Goal: Contribute content

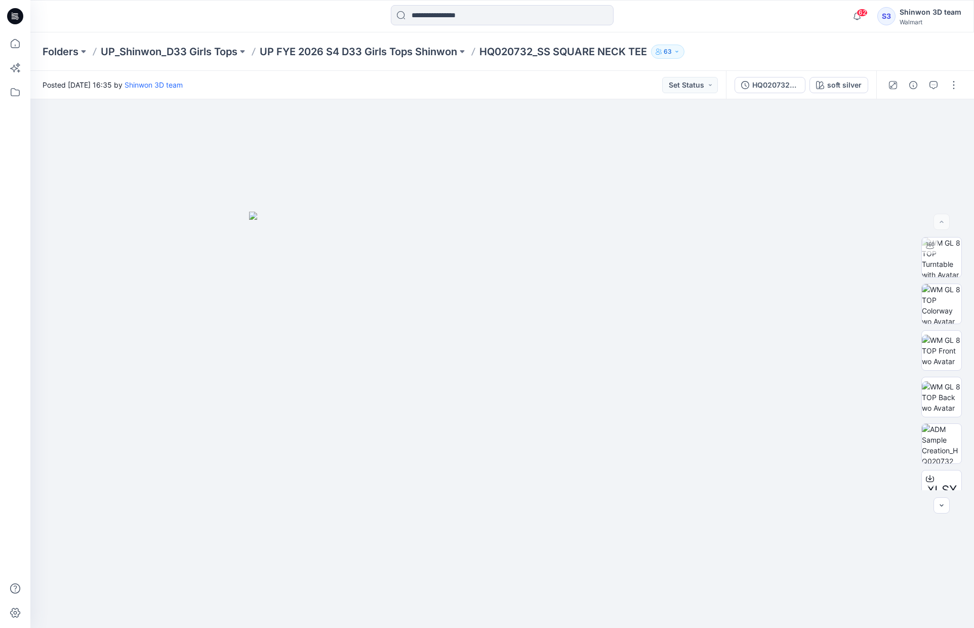
click at [562, 53] on p "HQ020732_SS SQUARE NECK TEE" at bounding box center [564, 52] width 168 height 14
click at [415, 48] on p "UP FYE 2026 S4 D33 Girls Tops Shinwon" at bounding box center [359, 52] width 198 height 14
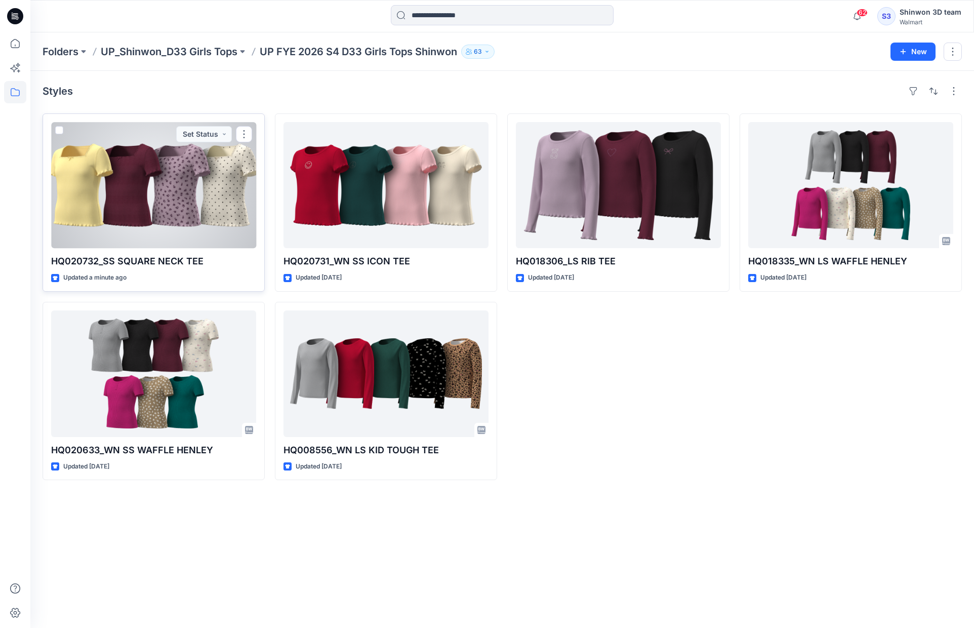
click at [189, 192] on div at bounding box center [153, 185] width 205 height 126
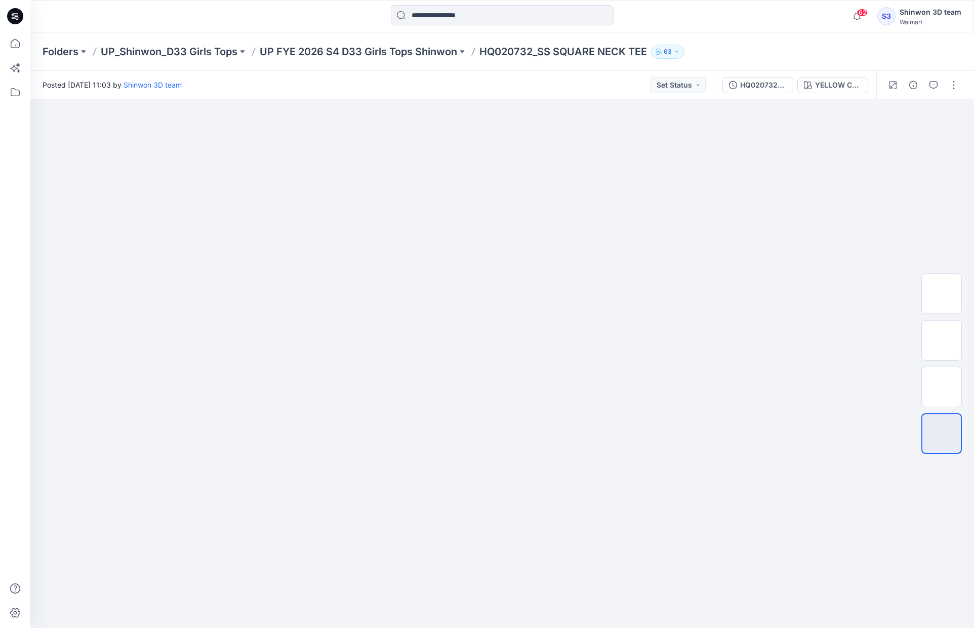
click at [585, 49] on p "HQ020732_SS SQUARE NECK TEE" at bounding box center [564, 52] width 168 height 14
click at [413, 52] on p "UP FYE 2026 S4 D33 Girls Tops Shinwon" at bounding box center [359, 52] width 198 height 14
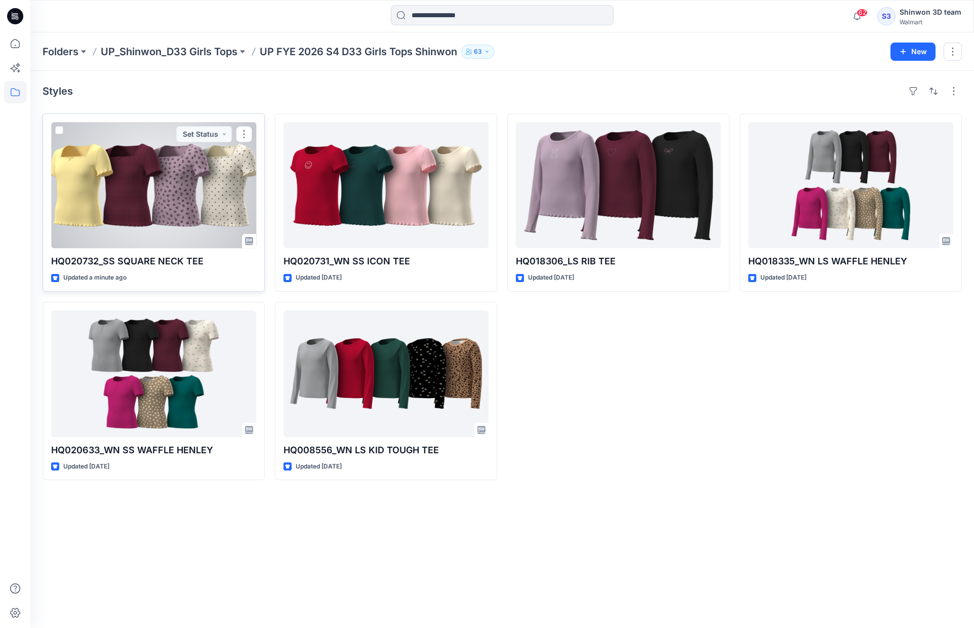
click at [182, 184] on div at bounding box center [153, 185] width 205 height 126
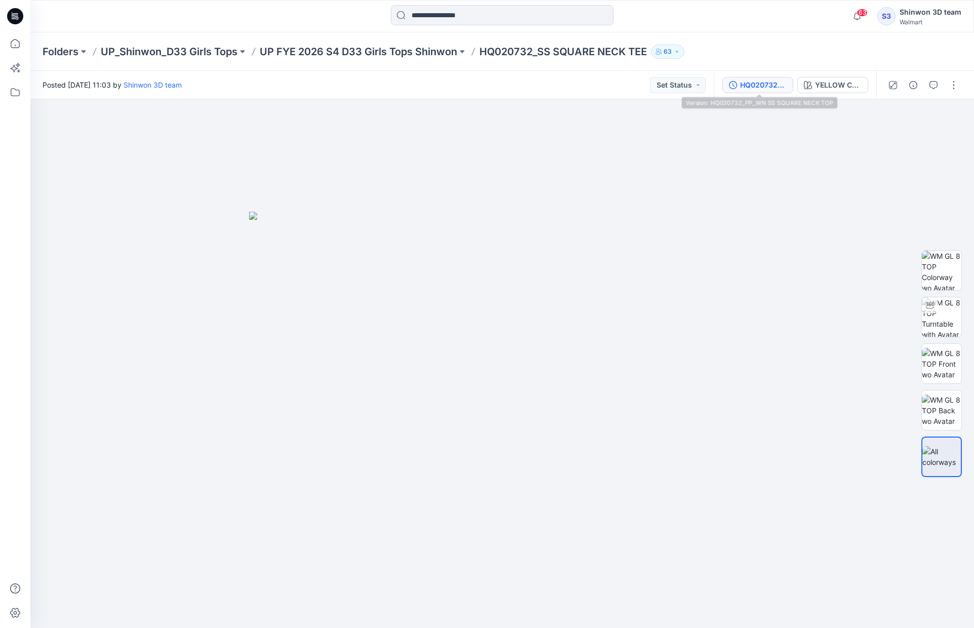
click at [764, 84] on div "HQ020732_PP_WN SS SQUARE NECK TOP" at bounding box center [763, 85] width 47 height 11
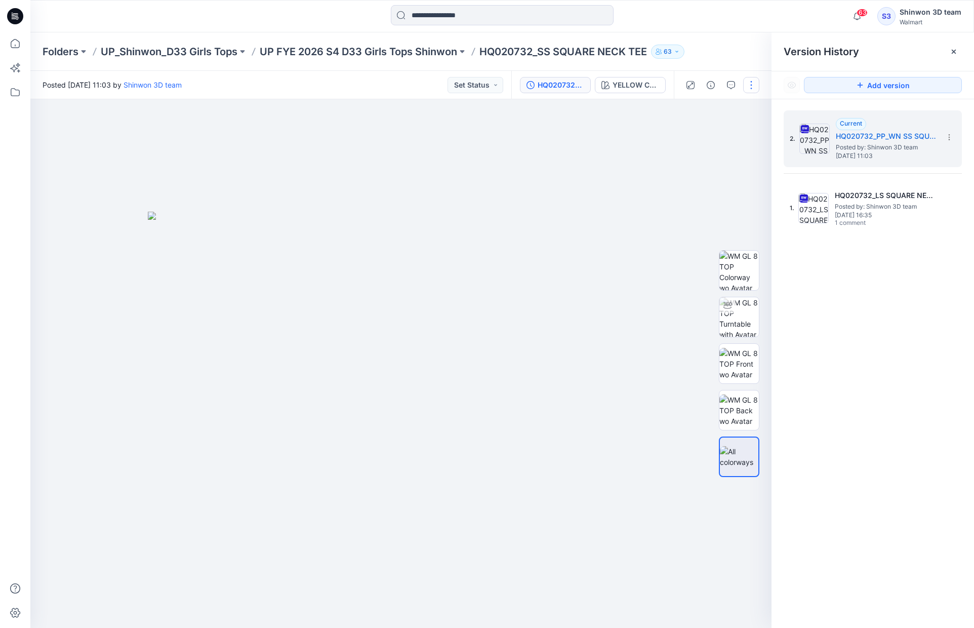
click at [758, 84] on button "button" at bounding box center [751, 85] width 16 height 16
click at [719, 133] on button "Edit" at bounding box center [708, 137] width 93 height 19
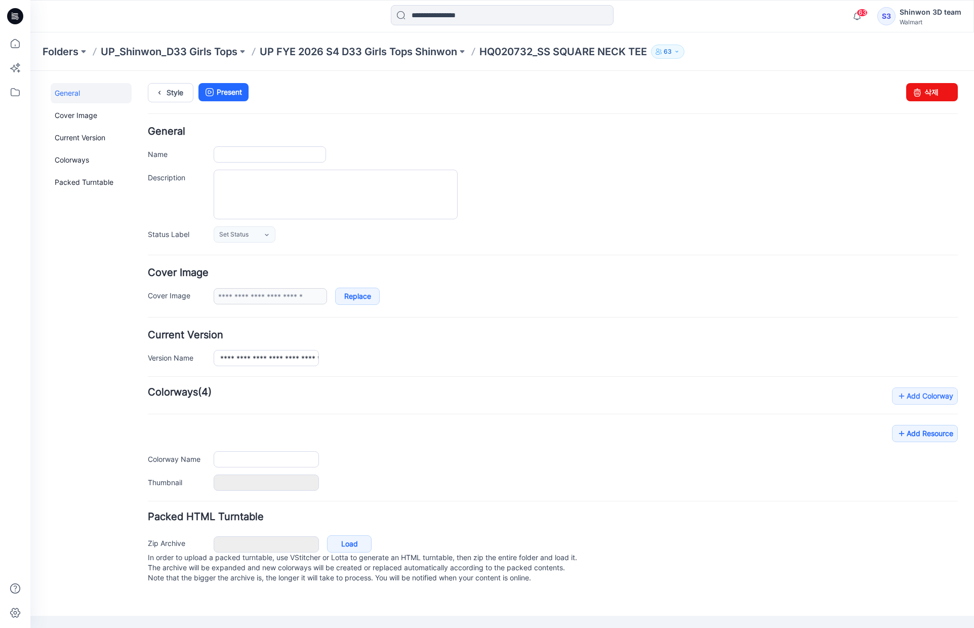
type input "**********"
type textarea "**********"
type input "**********"
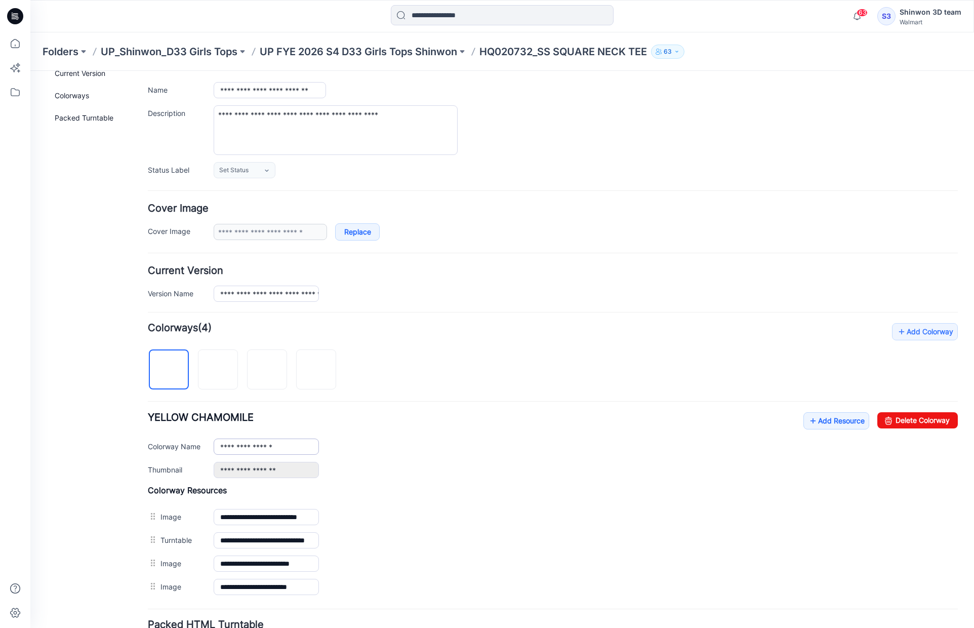
scroll to position [147, 0]
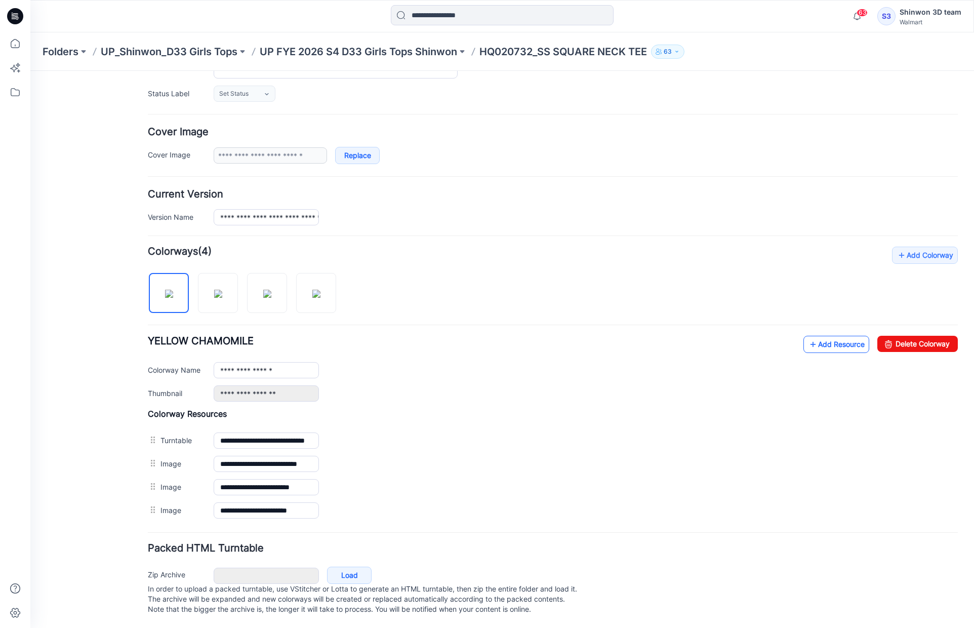
click at [818, 344] on link "Add Resource" at bounding box center [837, 344] width 66 height 17
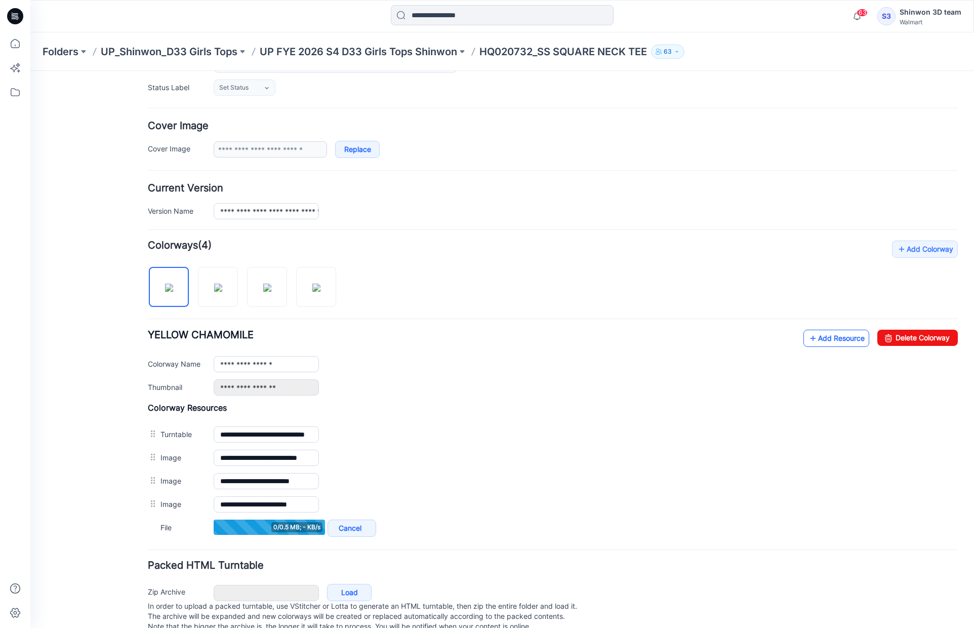
click at [815, 341] on link "Add Resource" at bounding box center [837, 338] width 66 height 17
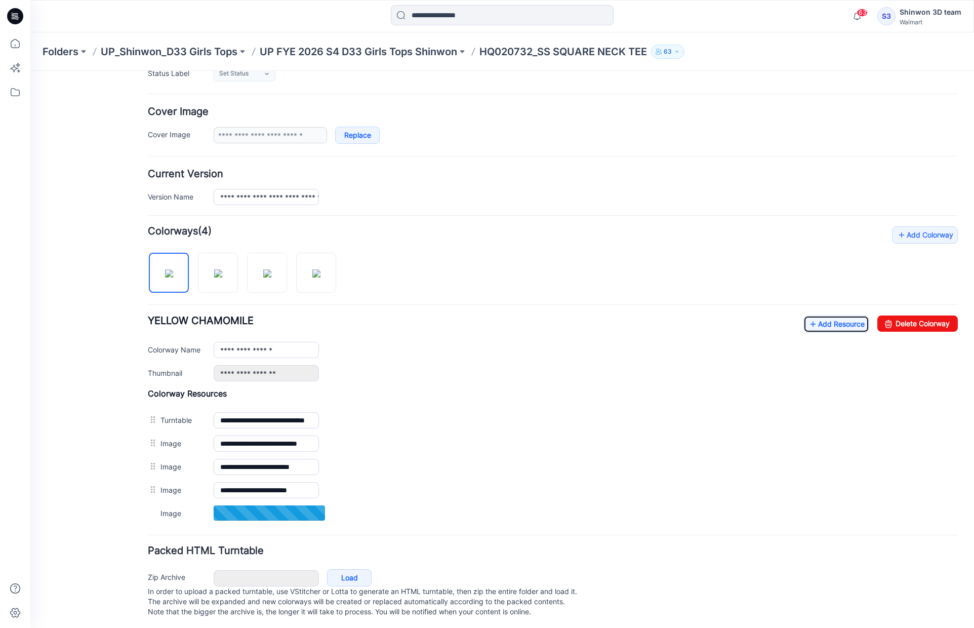
scroll to position [169, 0]
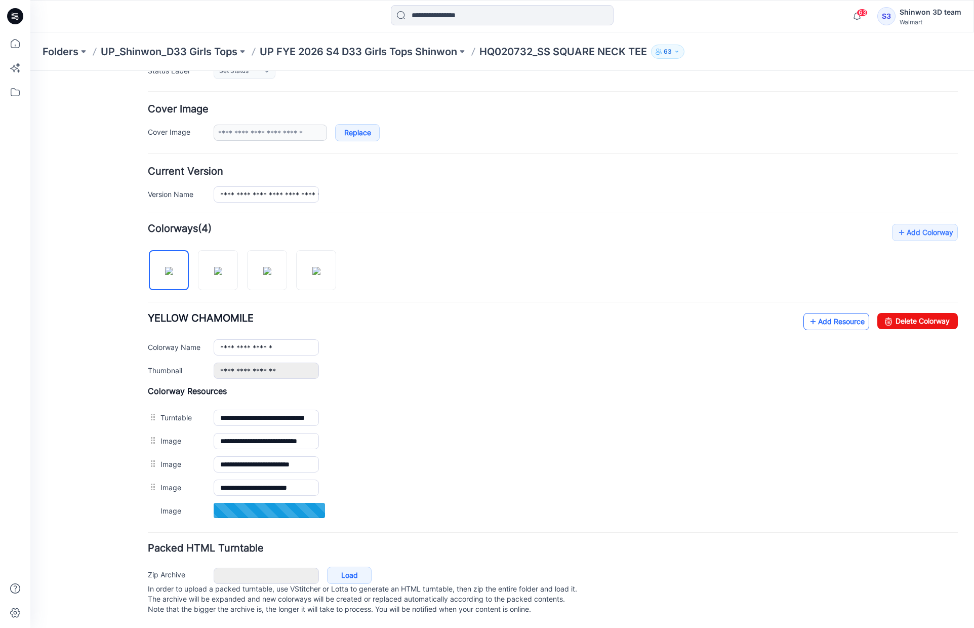
click at [828, 313] on link "Add Resource" at bounding box center [837, 321] width 66 height 17
click at [831, 312] on link "Add Resource" at bounding box center [837, 320] width 66 height 17
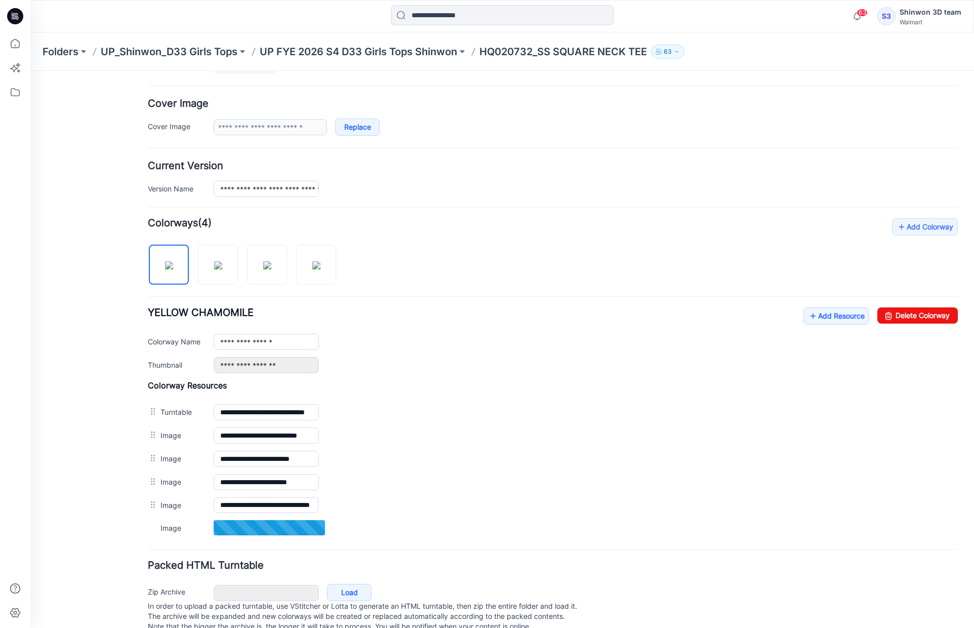
scroll to position [0, 0]
click at [471, 213] on form "**********" at bounding box center [553, 296] width 810 height 678
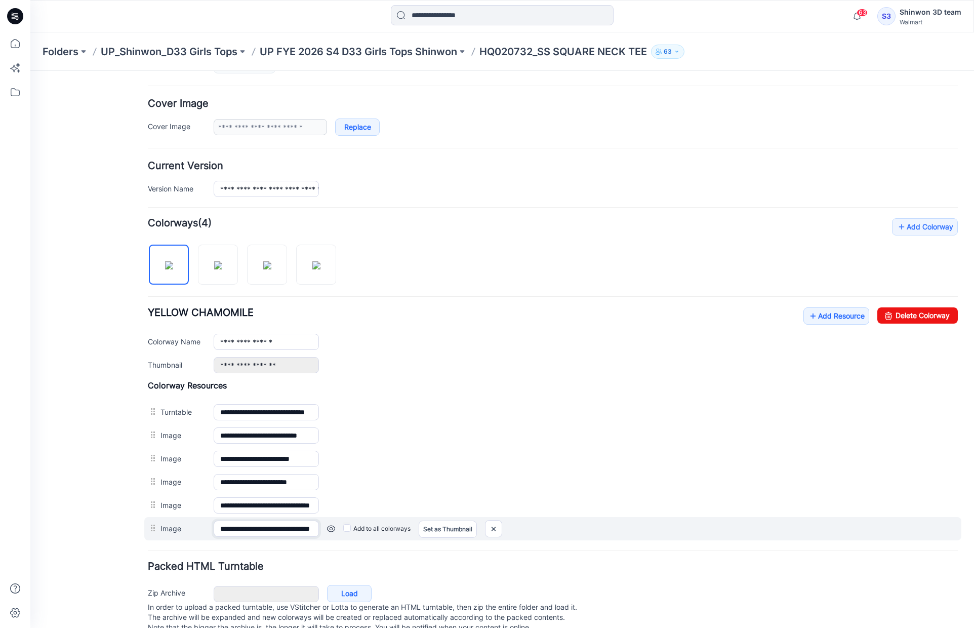
click at [253, 522] on input "**********" at bounding box center [266, 529] width 105 height 16
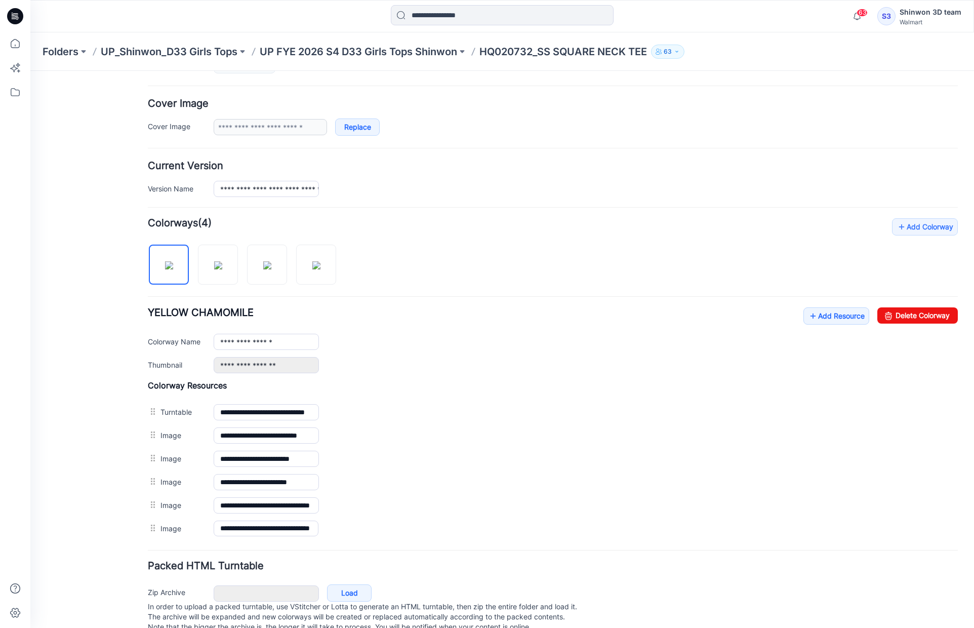
click at [489, 215] on form "**********" at bounding box center [553, 296] width 810 height 678
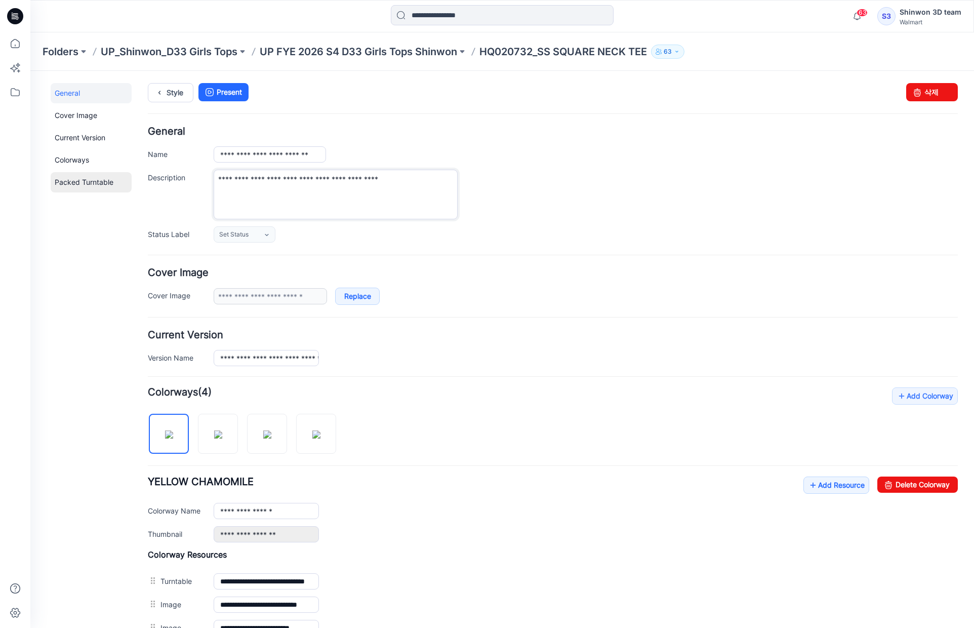
drag, startPoint x: 415, startPoint y: 174, endPoint x: 105, endPoint y: 173, distance: 310.4
click at [105, 174] on div "**********" at bounding box center [496, 443] width 932 height 744
paste textarea
click at [385, 186] on textarea "Description" at bounding box center [336, 195] width 244 height 50
paste textarea
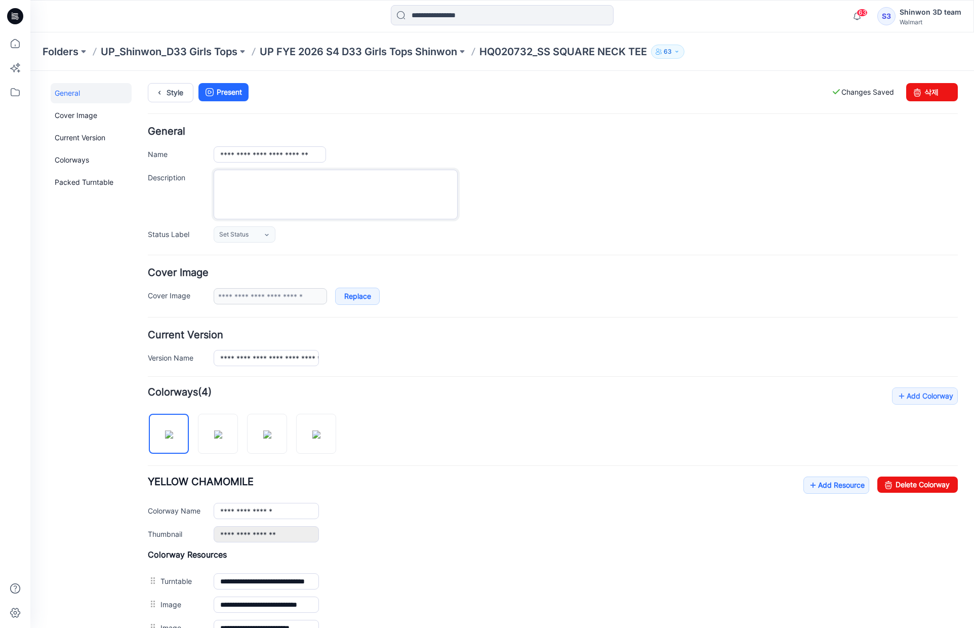
click at [295, 179] on textarea "Description" at bounding box center [336, 195] width 244 height 50
paste textarea "**********"
type textarea "**********"
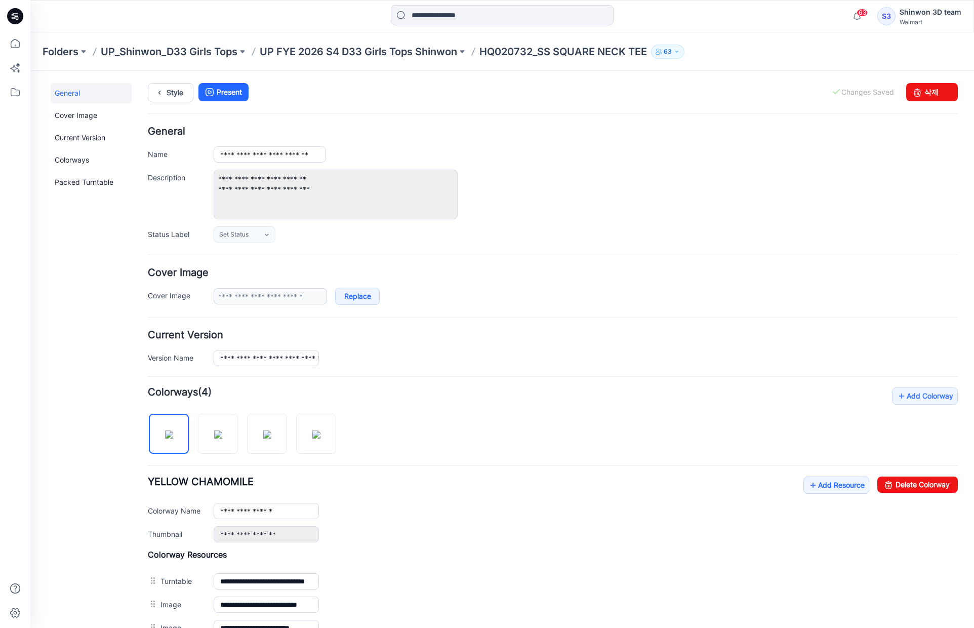
click at [706, 189] on div "**********" at bounding box center [586, 195] width 744 height 50
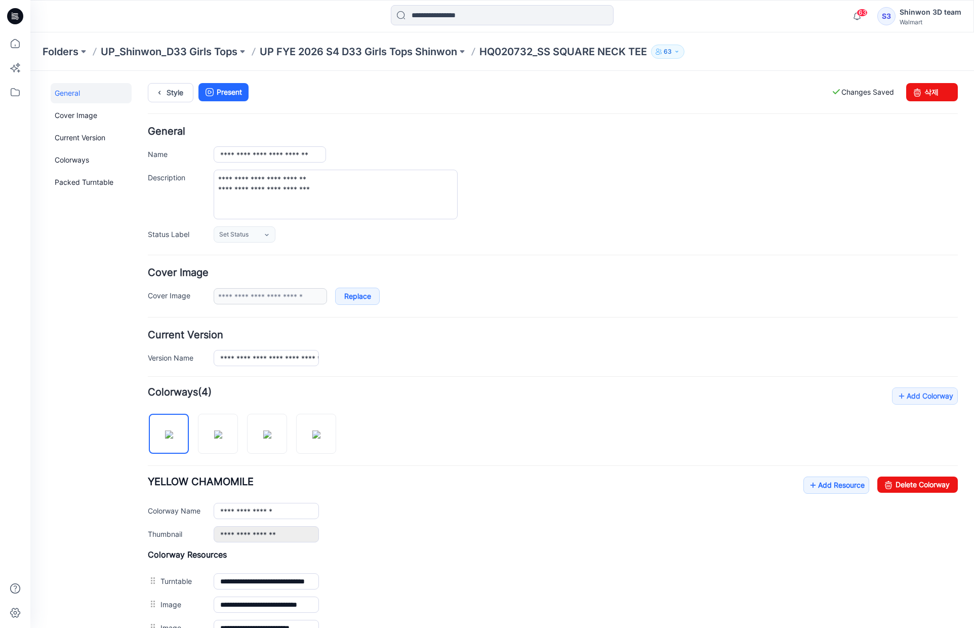
click at [530, 48] on p "HQ020732_SS SQUARE NECK TEE" at bounding box center [564, 52] width 168 height 14
click at [439, 54] on p "UP FYE 2026 S4 D33 Girls Tops Shinwon" at bounding box center [359, 52] width 198 height 14
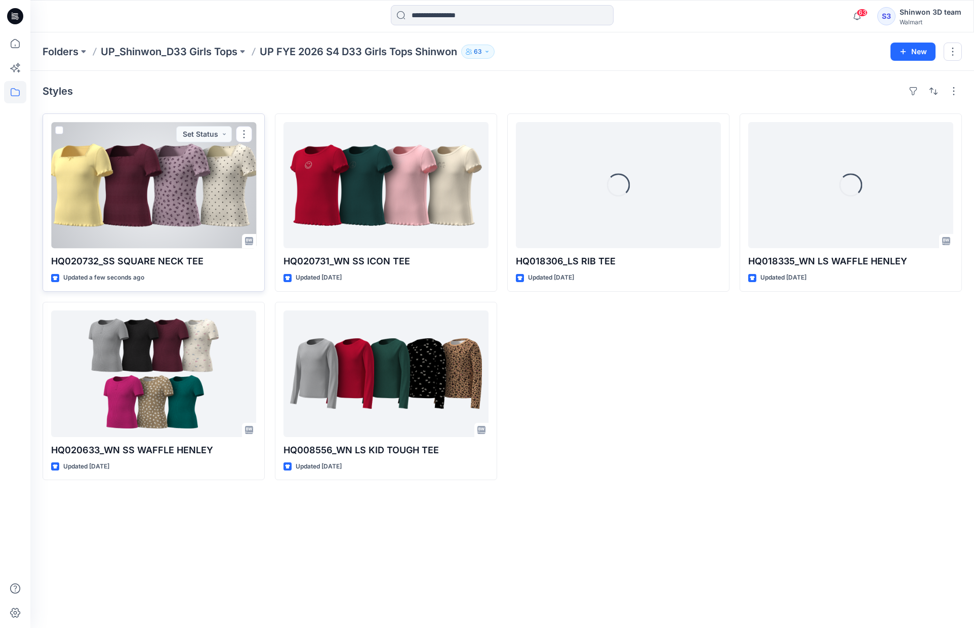
click at [195, 195] on div at bounding box center [153, 185] width 205 height 126
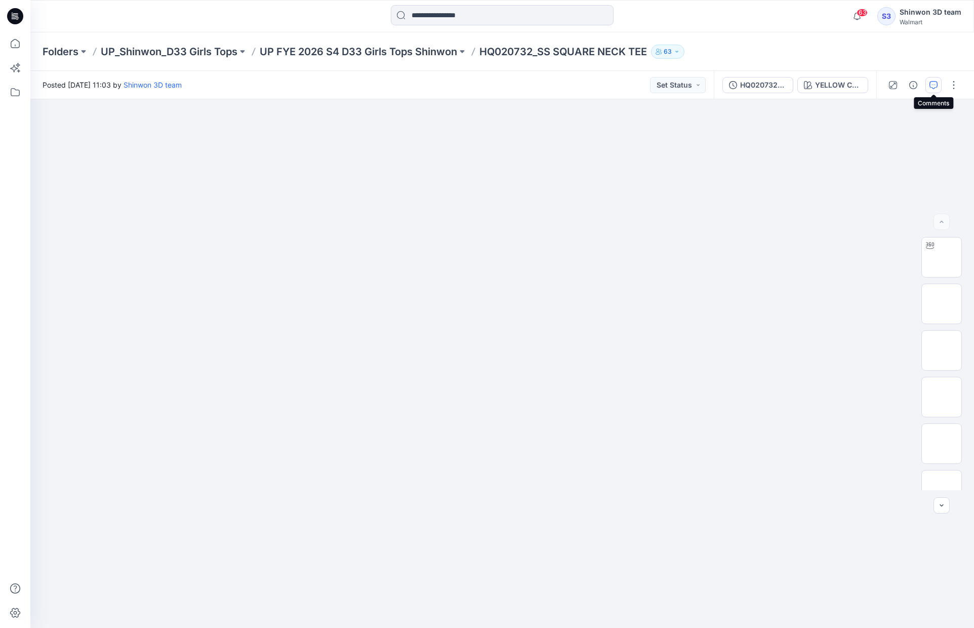
click at [932, 87] on icon "button" at bounding box center [934, 85] width 8 height 8
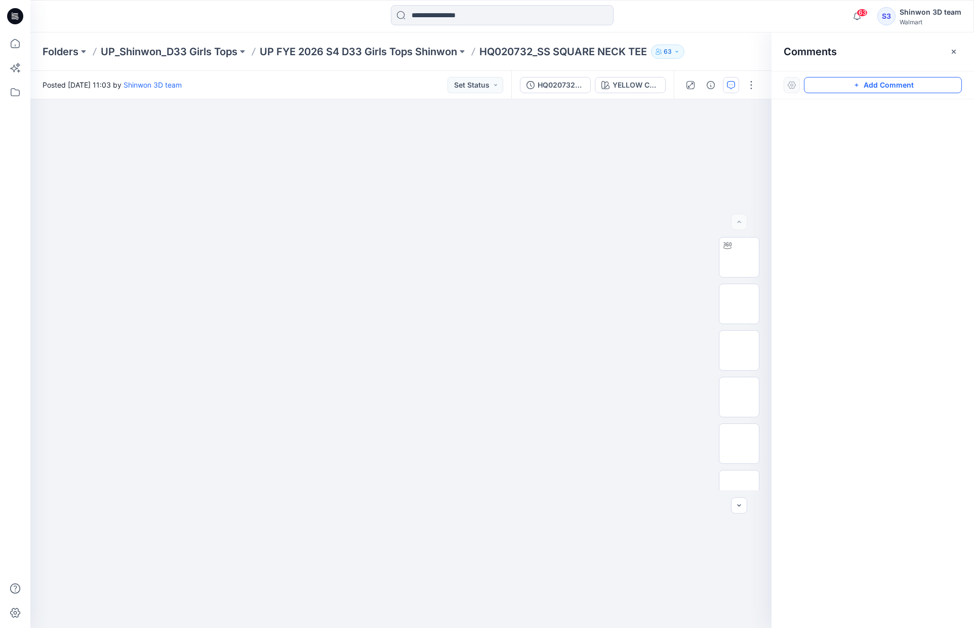
click at [884, 88] on button "Add Comment" at bounding box center [883, 85] width 158 height 16
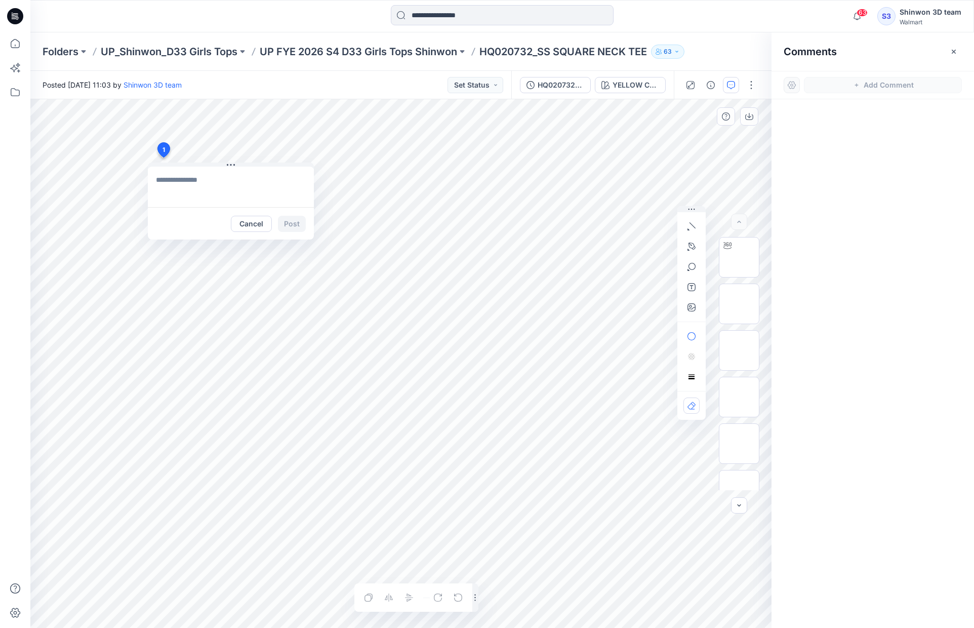
click at [163, 157] on div "1 Cancel Post Layer 1" at bounding box center [400, 363] width 741 height 529
click at [206, 180] on textarea at bounding box center [231, 187] width 166 height 41
paste textarea "**********"
type textarea "**********"
click at [295, 226] on button "Post" at bounding box center [292, 224] width 28 height 16
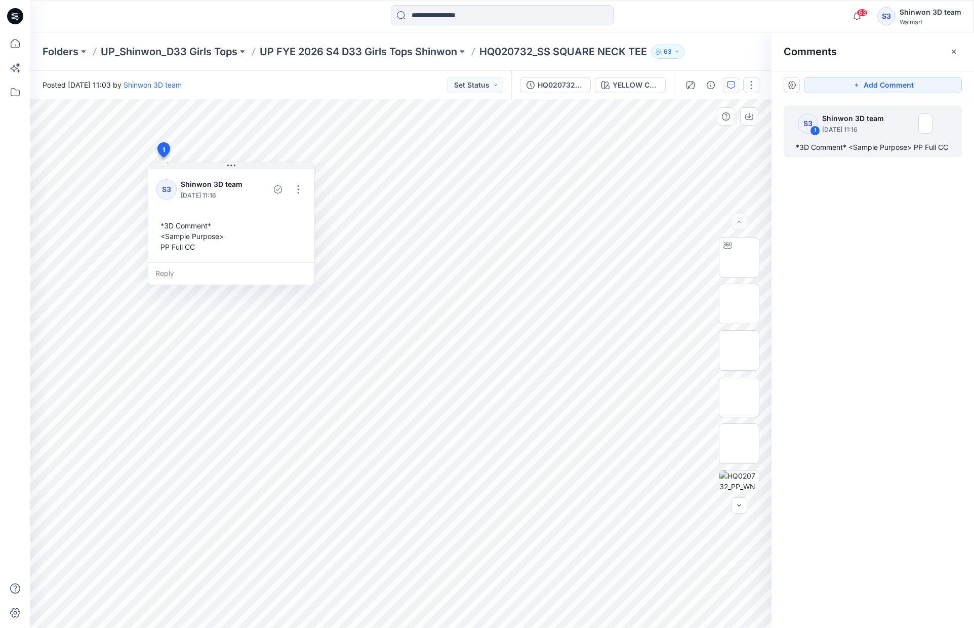
click at [756, 84] on button "button" at bounding box center [751, 85] width 16 height 16
click at [701, 134] on button "Edit" at bounding box center [708, 137] width 93 height 19
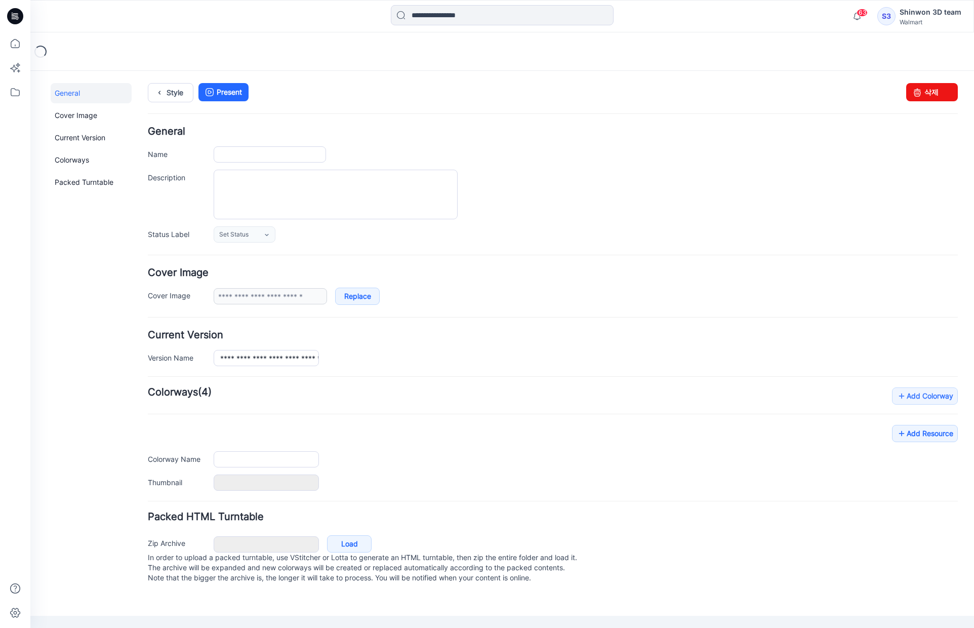
type input "**********"
type textarea "**********"
type input "**********"
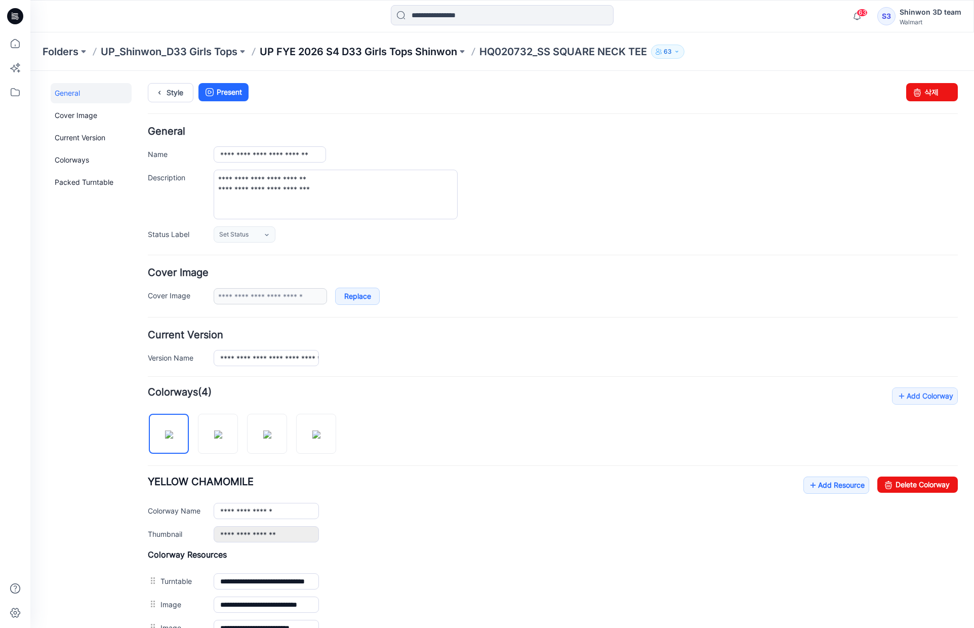
click at [414, 55] on p "UP FYE 2026 S4 D33 Girls Tops Shinwon" at bounding box center [359, 52] width 198 height 14
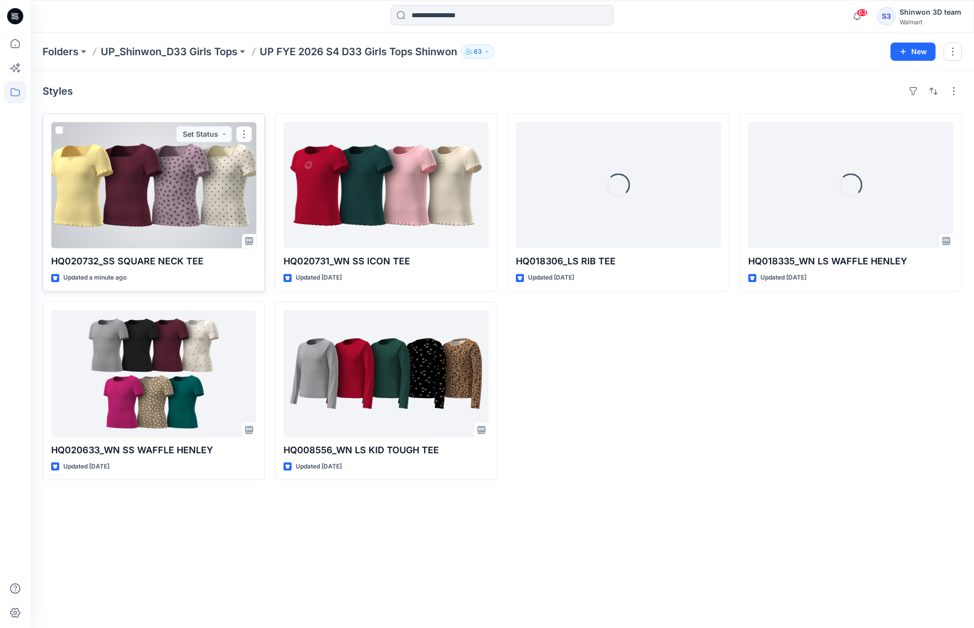
click at [128, 207] on div at bounding box center [153, 185] width 205 height 126
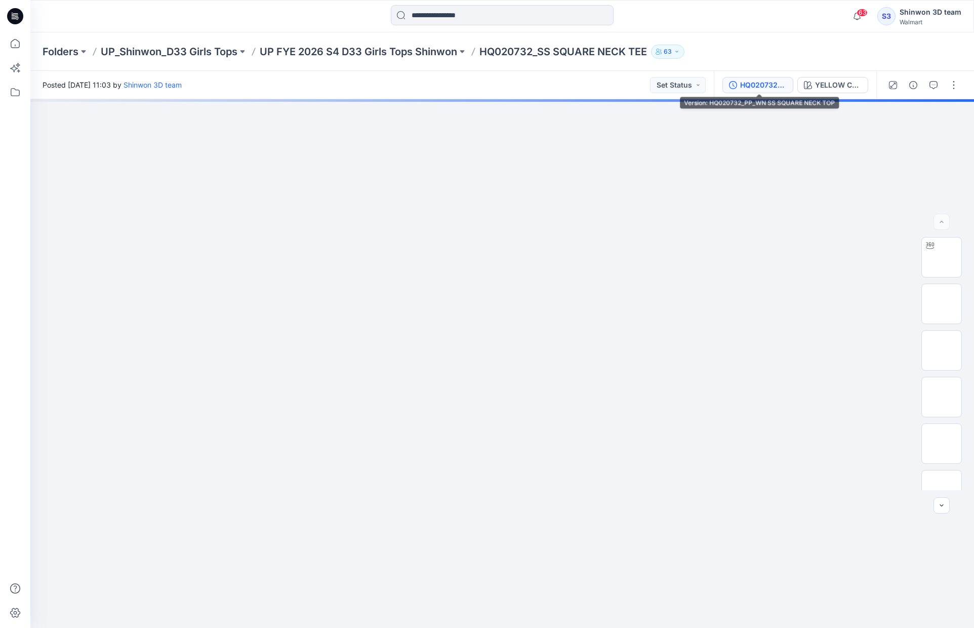
click at [757, 89] on div "HQ020732_PP_WN SS SQUARE NECK TOP" at bounding box center [763, 85] width 47 height 11
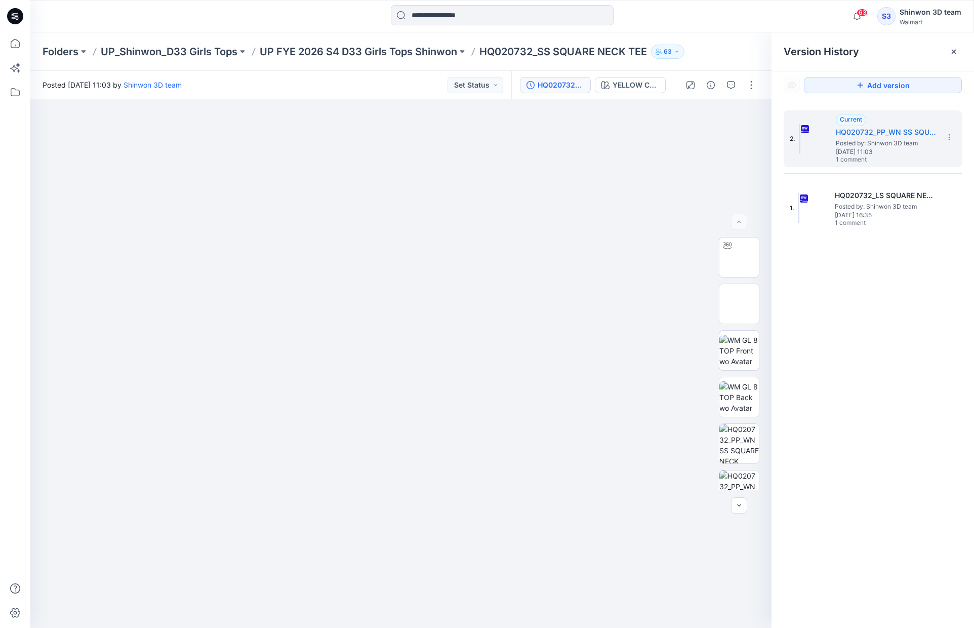
click at [938, 378] on div "2. Current HQ020732_PP_WN SS SQUARE NECK TOP Posted by: Shinwon 3D team Thursda…" at bounding box center [873, 370] width 203 height 543
click at [903, 202] on span "Posted by: Shinwon 3D team" at bounding box center [885, 207] width 101 height 10
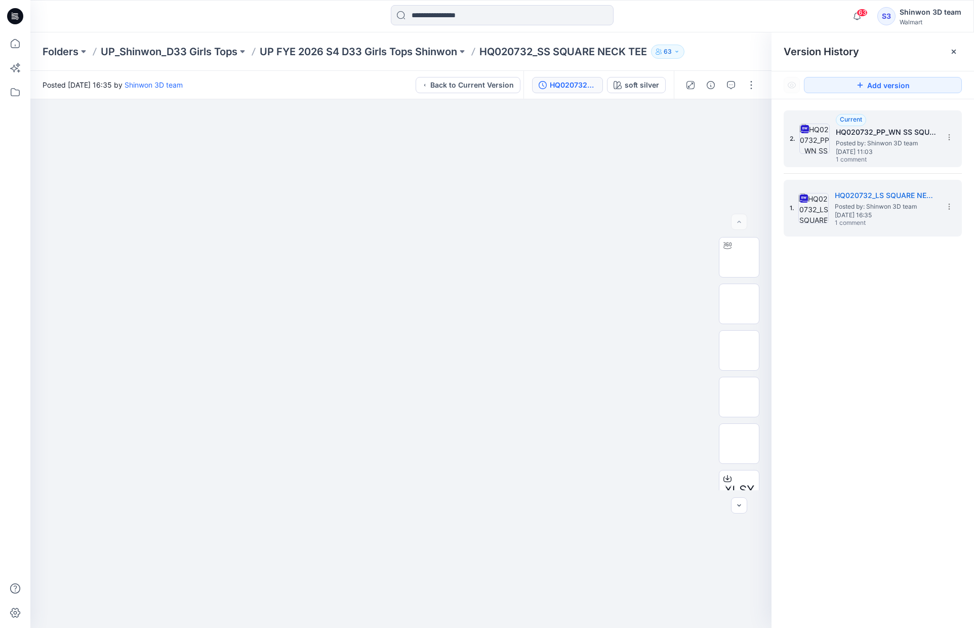
click at [888, 138] on span "Posted by: Shinwon 3D team" at bounding box center [886, 143] width 101 height 10
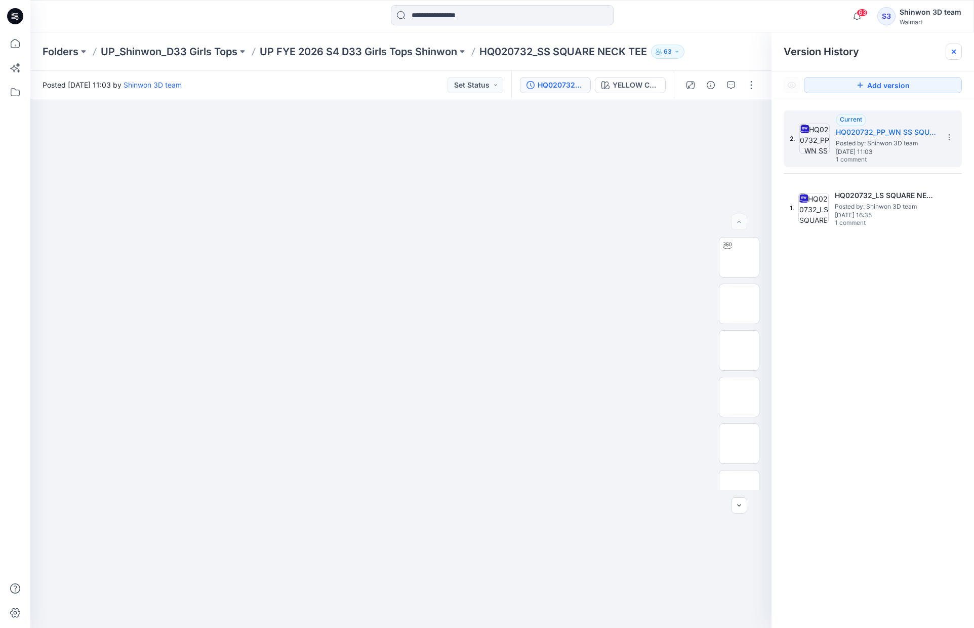
click at [957, 52] on icon at bounding box center [954, 52] width 8 height 8
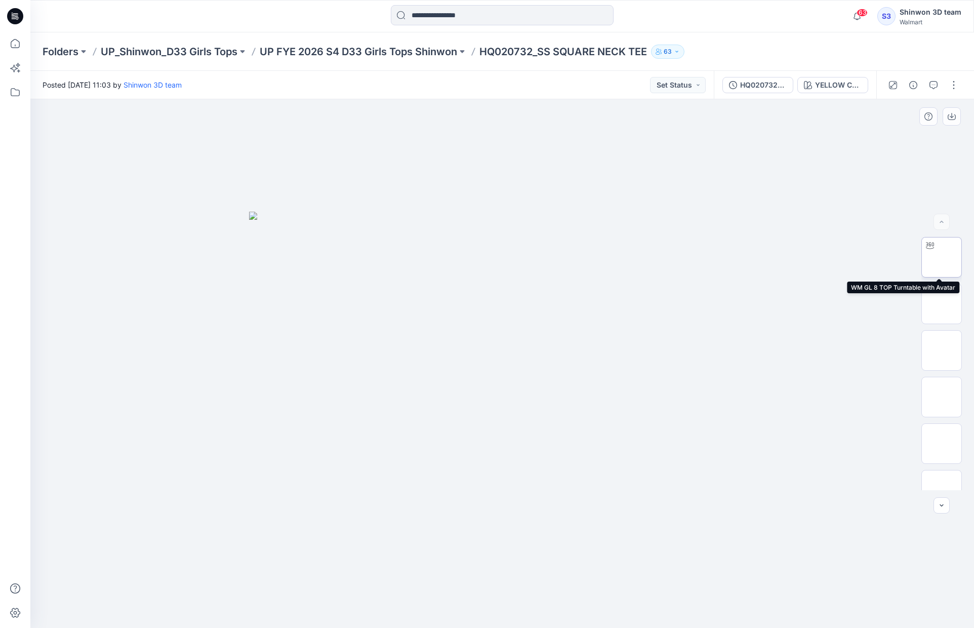
click at [930, 250] on div at bounding box center [930, 246] width 16 height 16
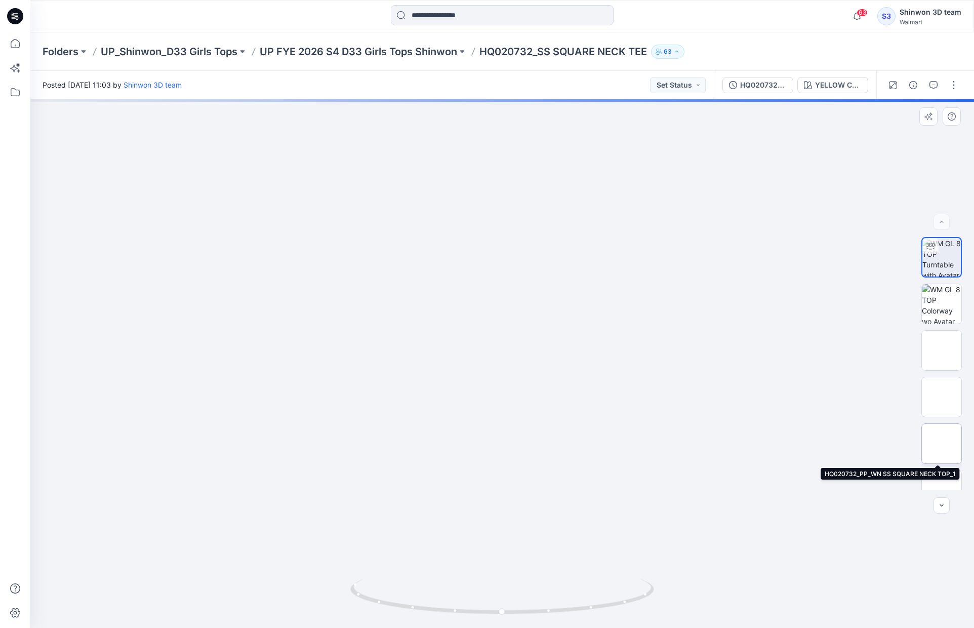
click at [942, 444] on img at bounding box center [942, 444] width 0 height 0
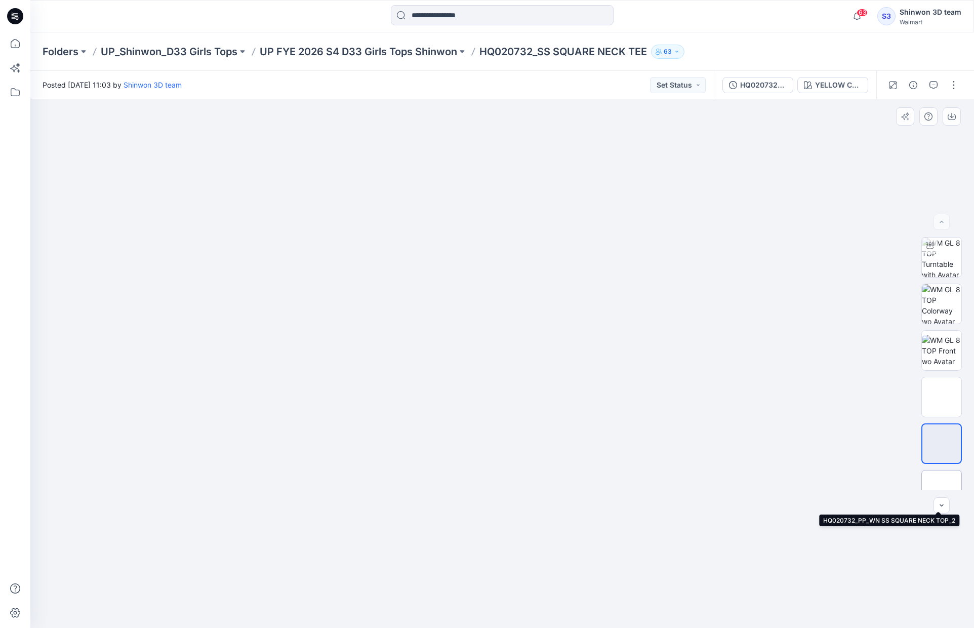
click at [942, 490] on img at bounding box center [942, 490] width 0 height 0
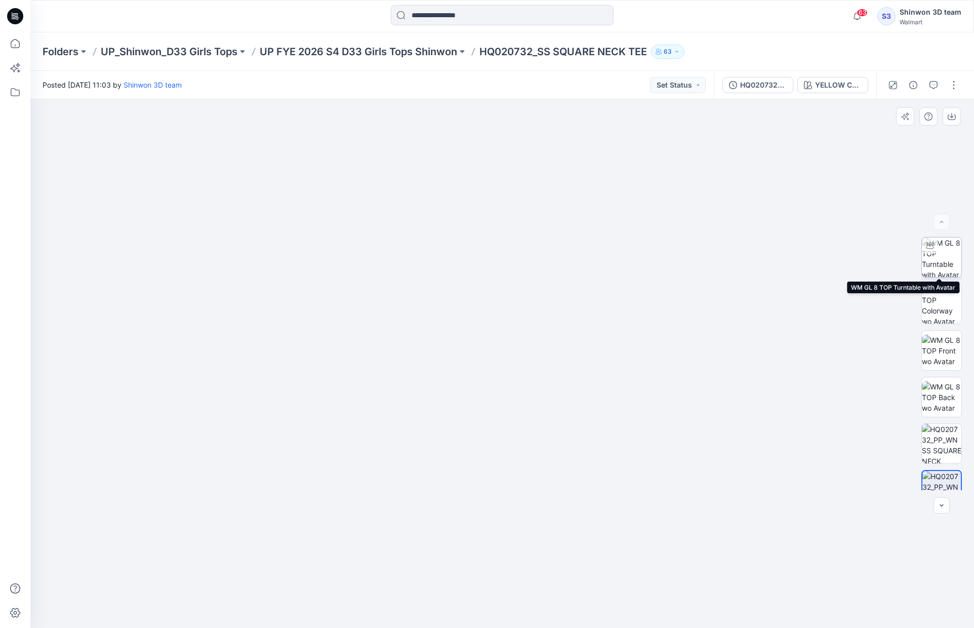
click at [952, 253] on img at bounding box center [942, 258] width 40 height 40
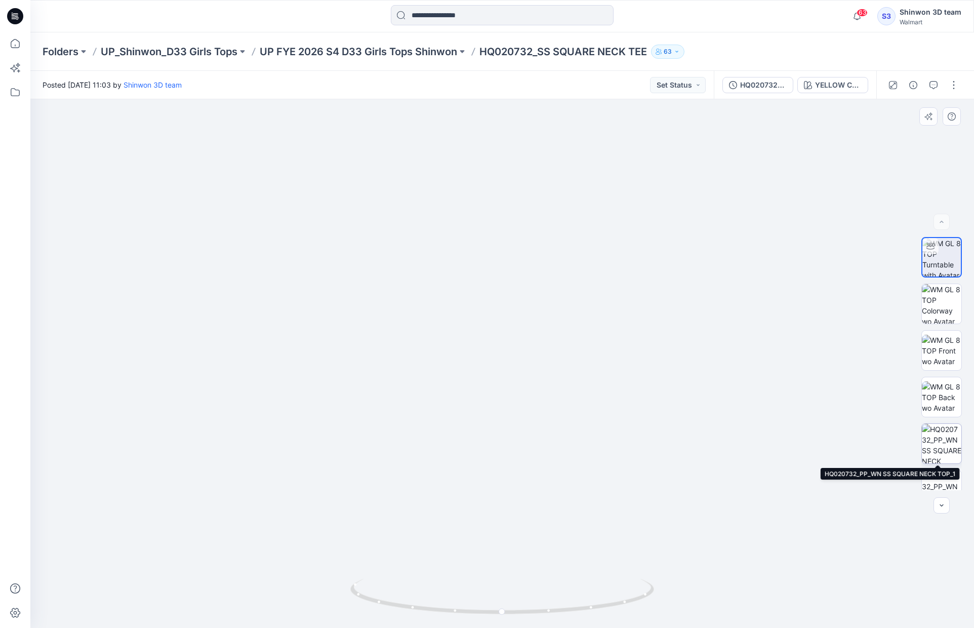
click at [939, 437] on img at bounding box center [942, 444] width 40 height 40
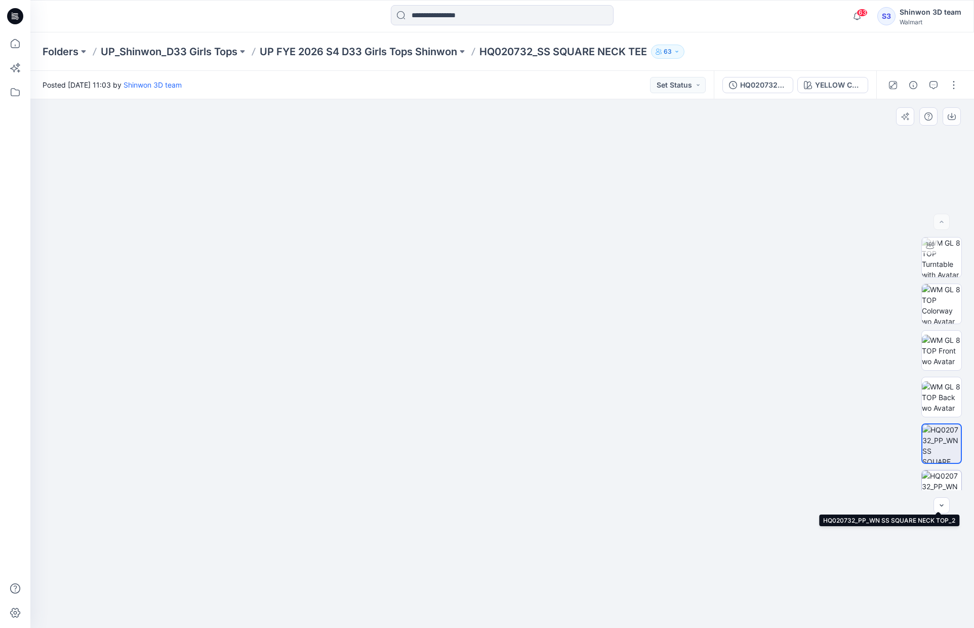
click at [936, 481] on img at bounding box center [942, 490] width 40 height 40
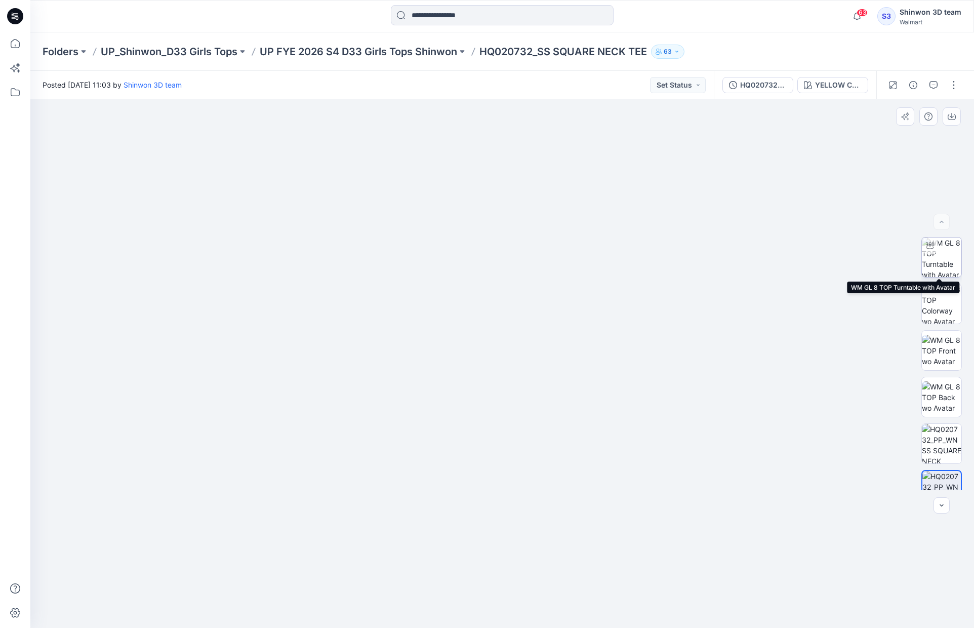
click at [951, 256] on img at bounding box center [942, 258] width 40 height 40
drag, startPoint x: 487, startPoint y: 412, endPoint x: 802, endPoint y: 406, distance: 315.1
click at [802, 406] on div at bounding box center [502, 363] width 944 height 529
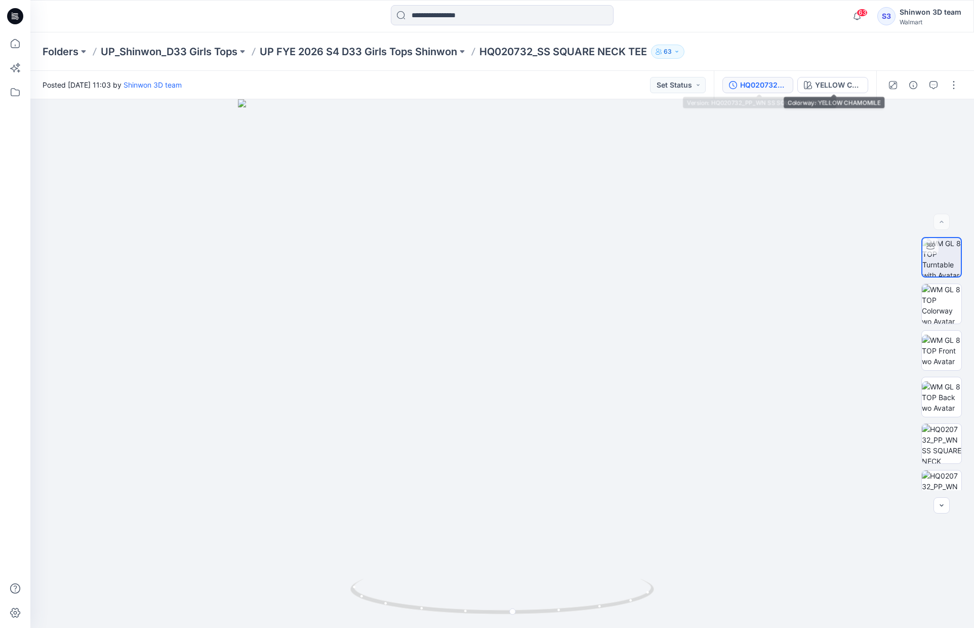
click at [775, 82] on div "HQ020732_PP_WN SS SQUARE NECK TOP" at bounding box center [763, 85] width 47 height 11
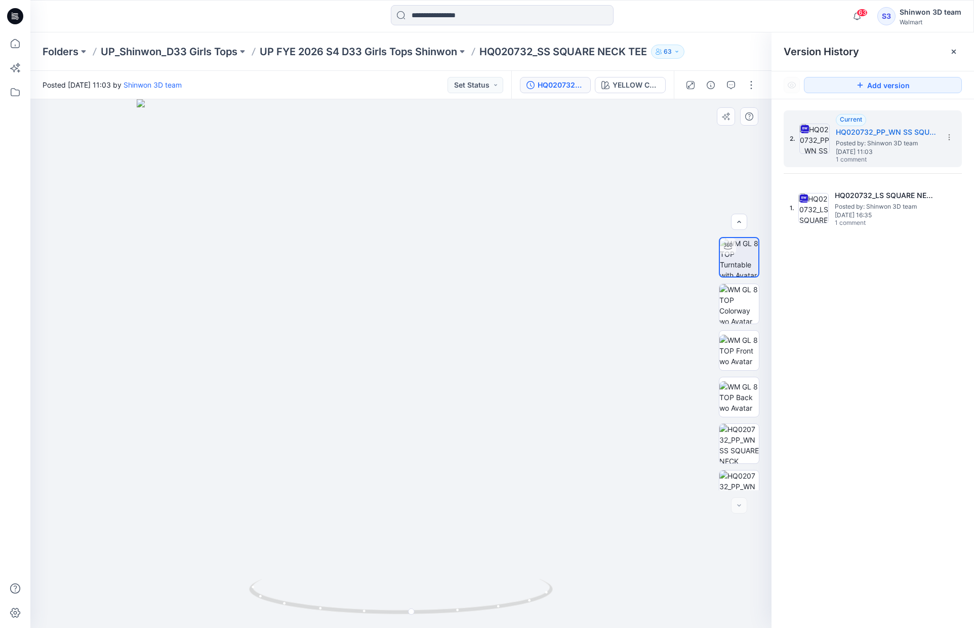
scroll to position [67, 0]
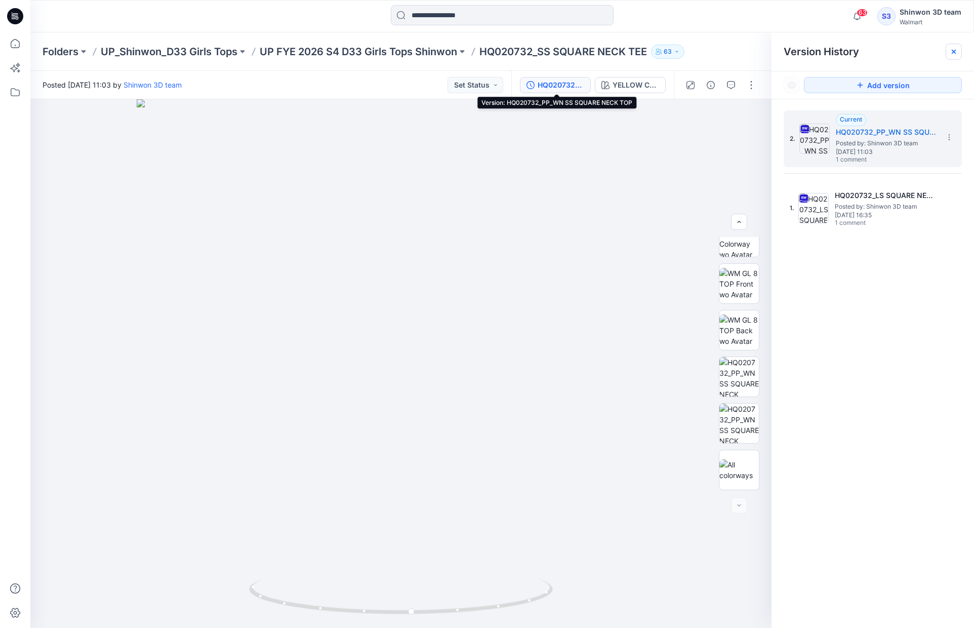
click at [951, 51] on icon at bounding box center [954, 52] width 8 height 8
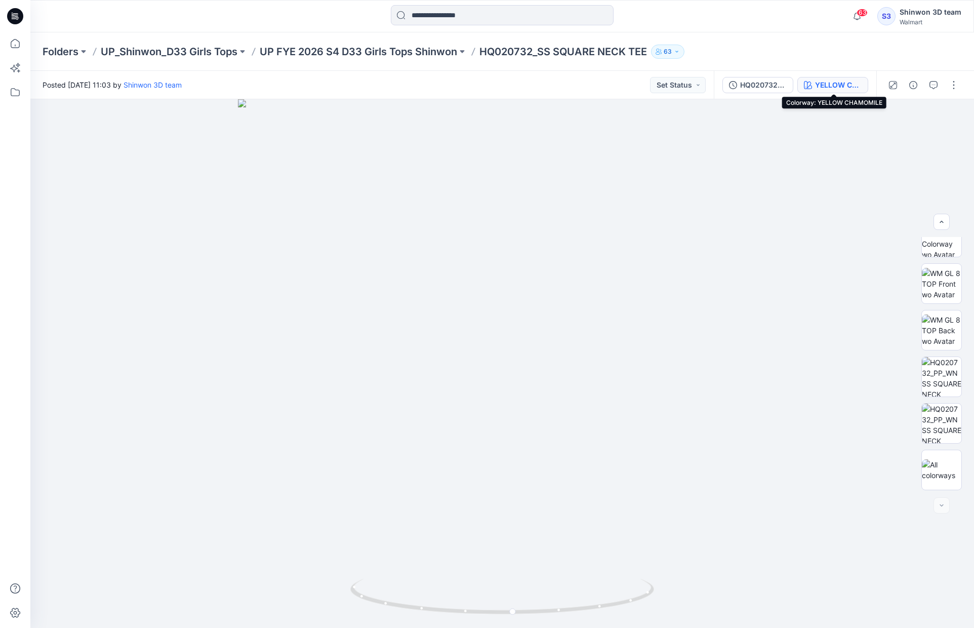
click at [821, 84] on div "YELLOW CHAMOMILE" at bounding box center [838, 85] width 47 height 11
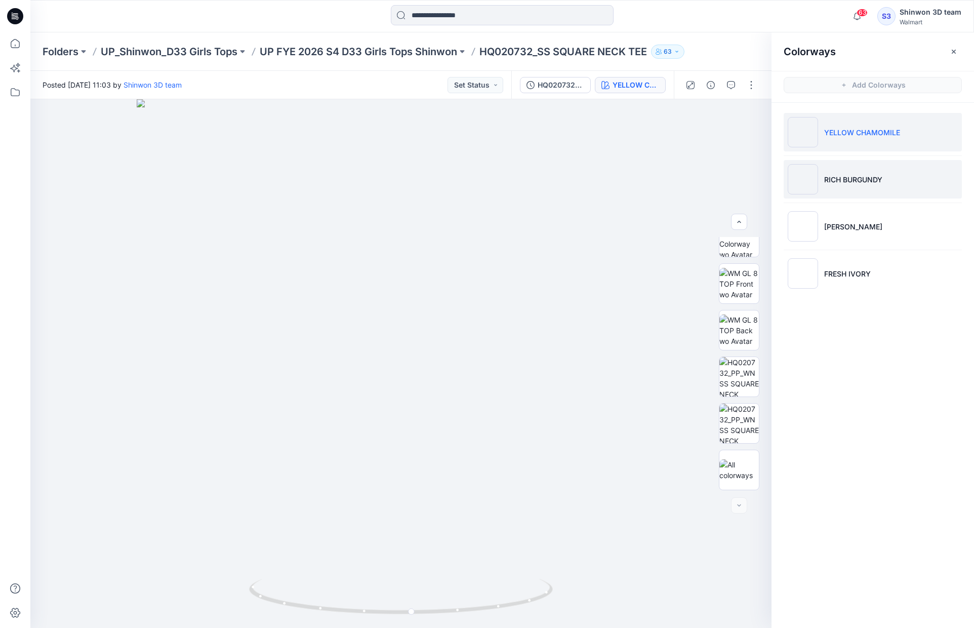
click at [866, 184] on li "RICH BURGUNDY" at bounding box center [873, 179] width 178 height 38
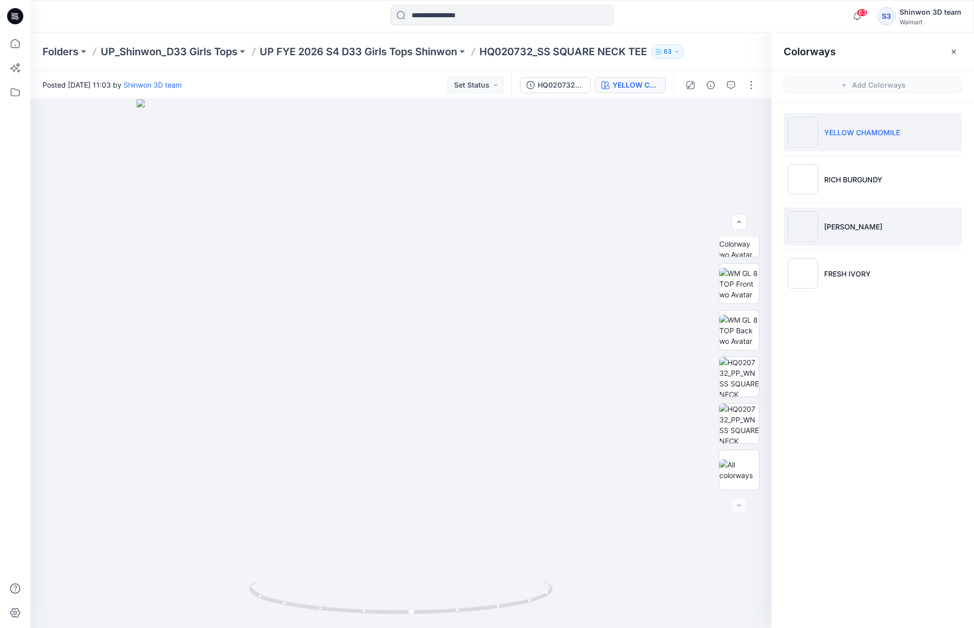
scroll to position [0, 0]
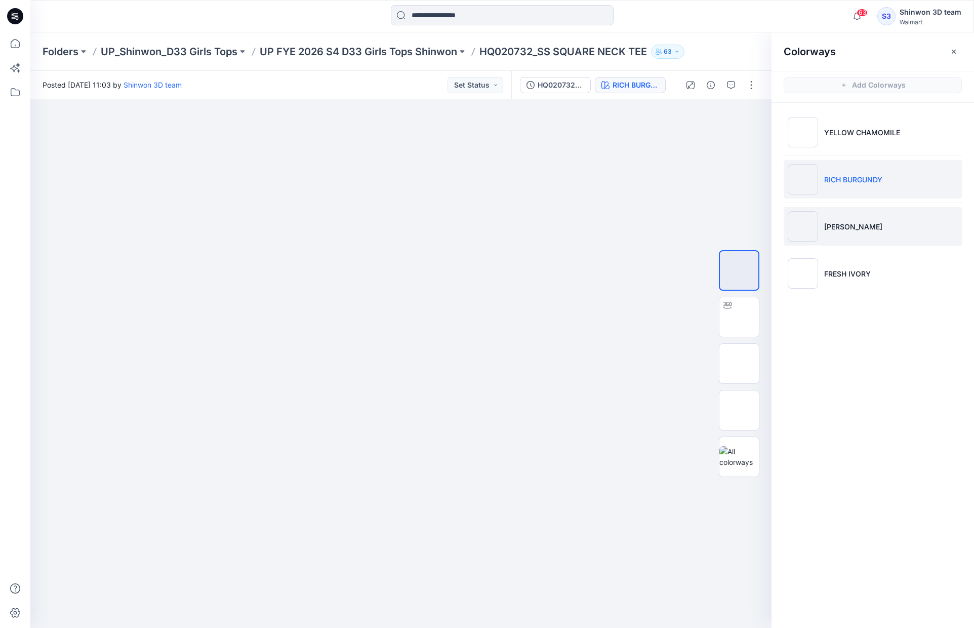
click at [880, 222] on p "LAVENDER ROSE" at bounding box center [853, 226] width 58 height 11
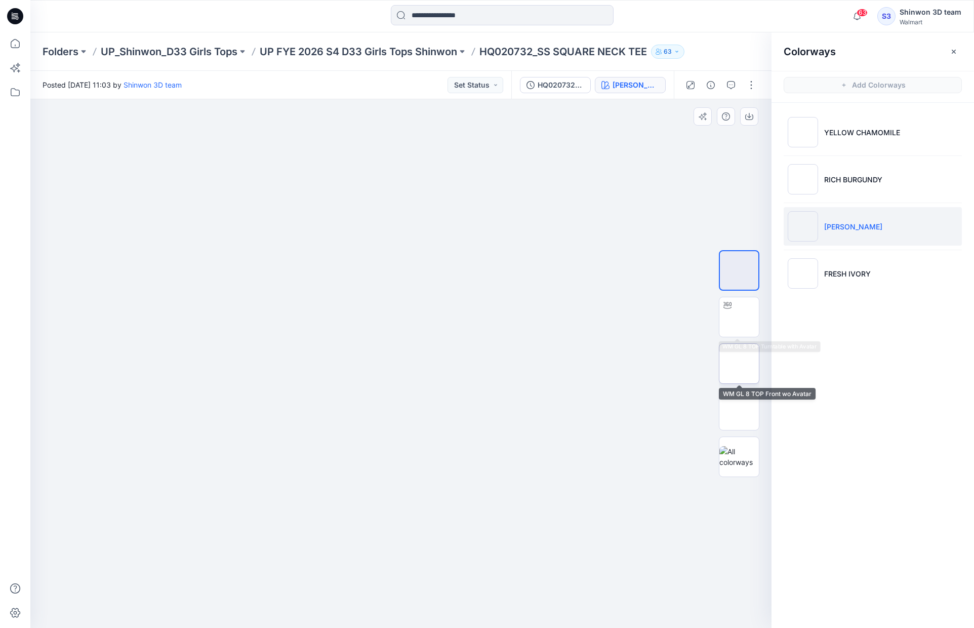
click at [739, 364] on img at bounding box center [739, 364] width 0 height 0
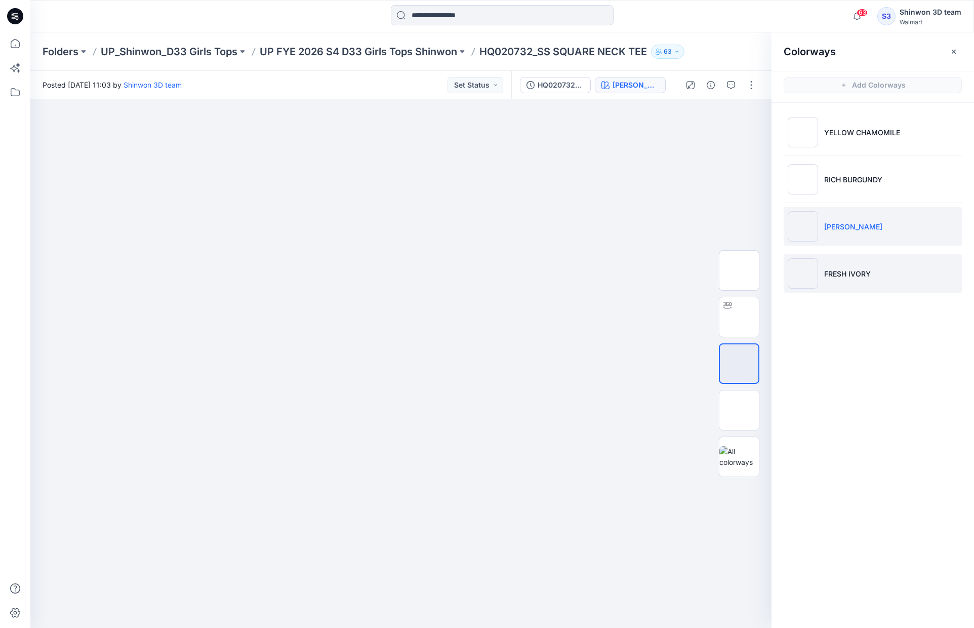
click at [857, 272] on p "FRESH IVORY" at bounding box center [847, 273] width 47 height 11
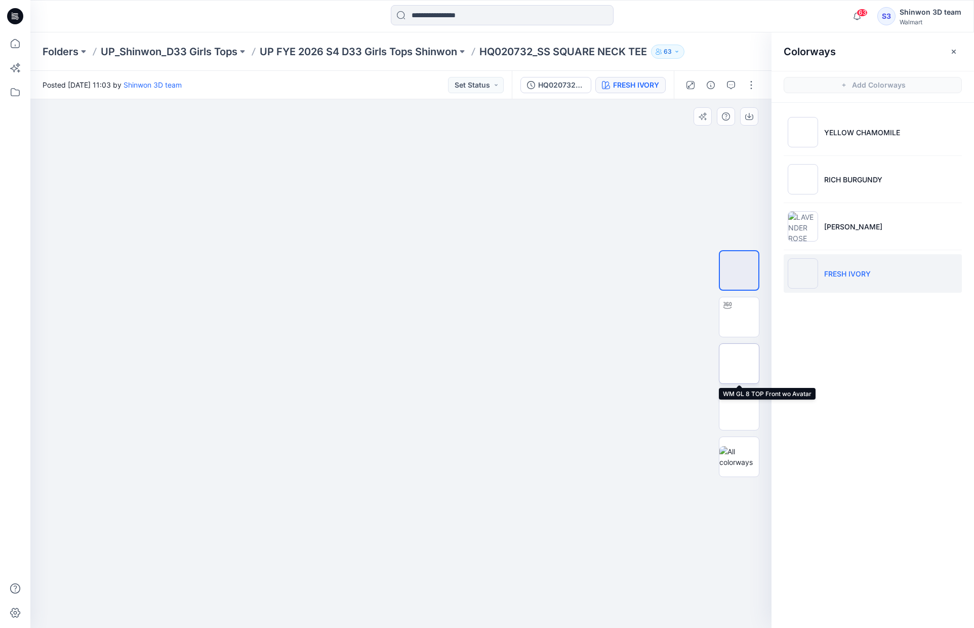
click at [739, 364] on img at bounding box center [739, 364] width 0 height 0
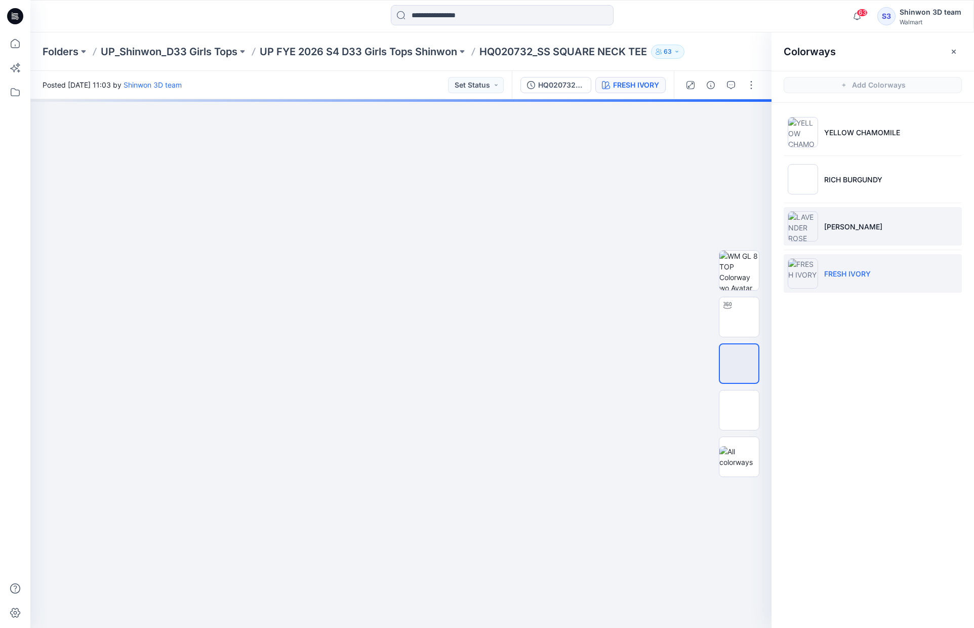
click at [818, 231] on img at bounding box center [803, 226] width 30 height 30
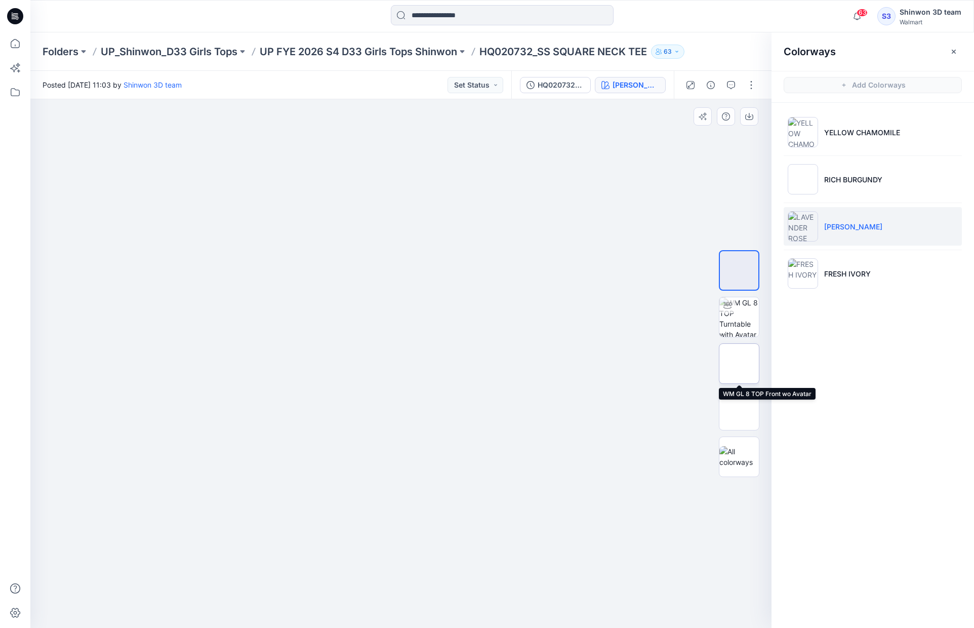
click at [739, 364] on img at bounding box center [739, 364] width 0 height 0
drag, startPoint x: 411, startPoint y: 284, endPoint x: 398, endPoint y: 323, distance: 41.2
click at [398, 323] on img at bounding box center [401, 369] width 506 height 518
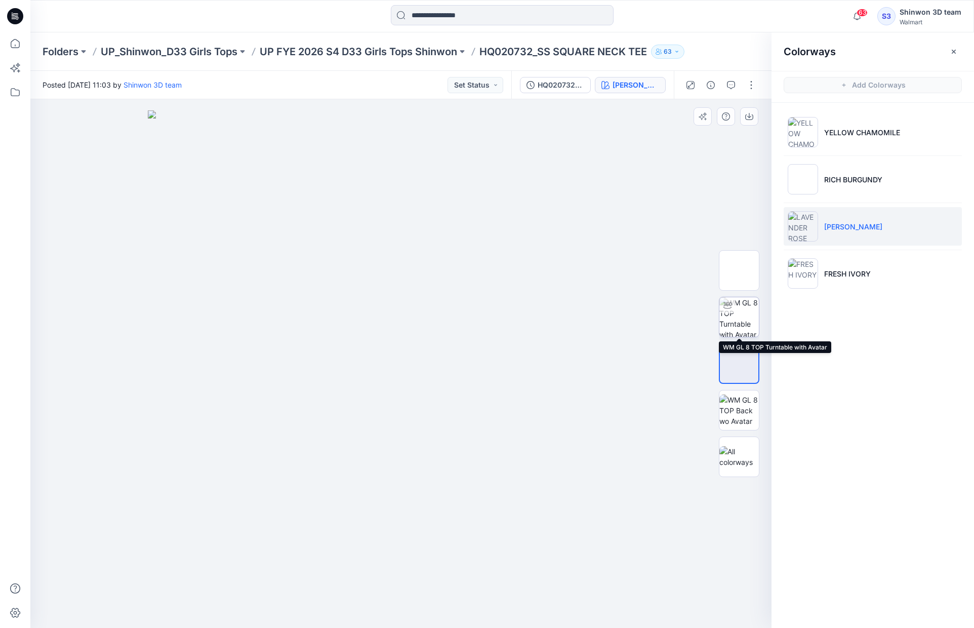
click at [733, 313] on img at bounding box center [740, 317] width 40 height 40
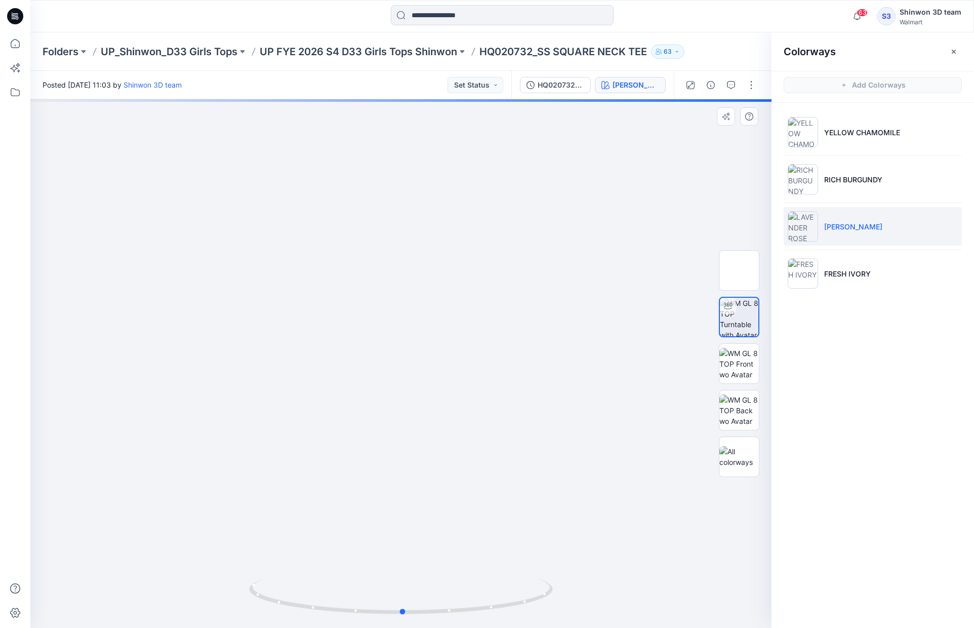
drag, startPoint x: 392, startPoint y: 405, endPoint x: 394, endPoint y: 424, distance: 19.4
click at [394, 424] on div at bounding box center [400, 363] width 741 height 529
click at [850, 278] on li "FRESH IVORY" at bounding box center [873, 273] width 178 height 38
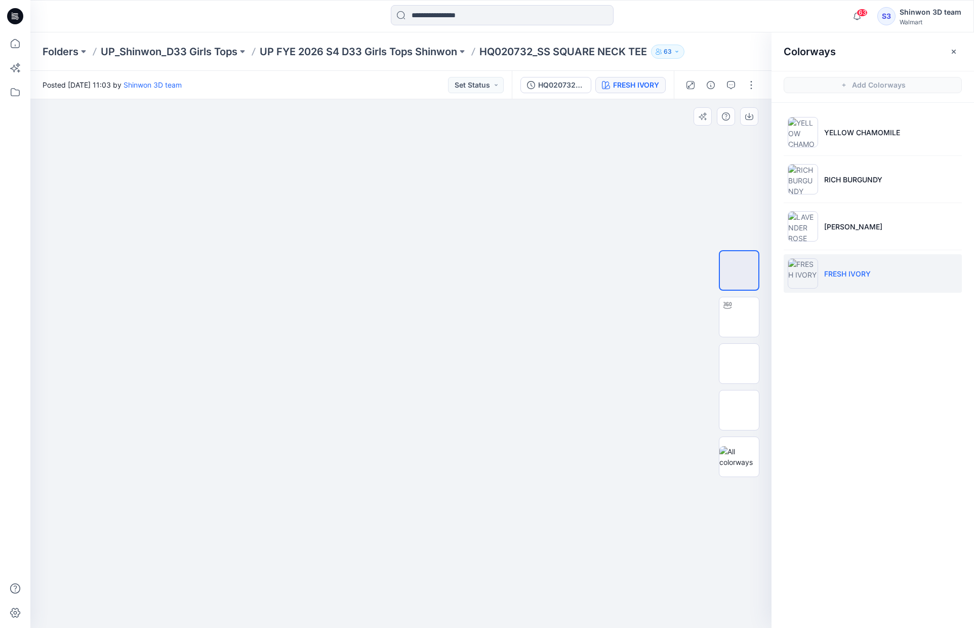
drag, startPoint x: 362, startPoint y: 449, endPoint x: 436, endPoint y: 453, distance: 74.6
click at [436, 110] on img at bounding box center [401, 110] width 506 height 0
click at [740, 317] on img at bounding box center [740, 317] width 40 height 40
drag, startPoint x: 385, startPoint y: 439, endPoint x: 682, endPoint y: 436, distance: 296.3
click at [682, 436] on div at bounding box center [400, 363] width 741 height 529
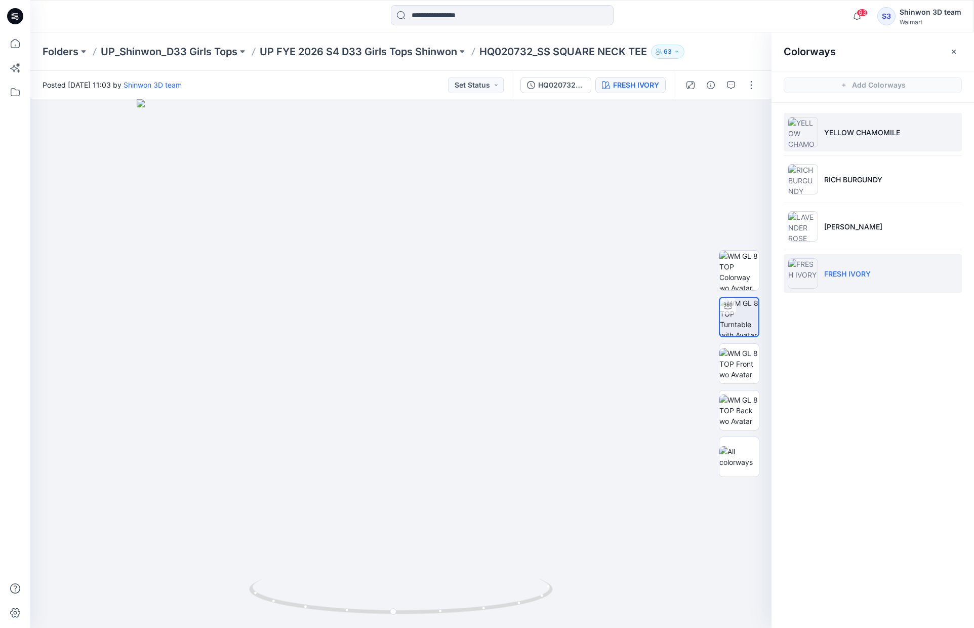
click at [871, 129] on p "YELLOW CHAMOMILE" at bounding box center [862, 132] width 76 height 11
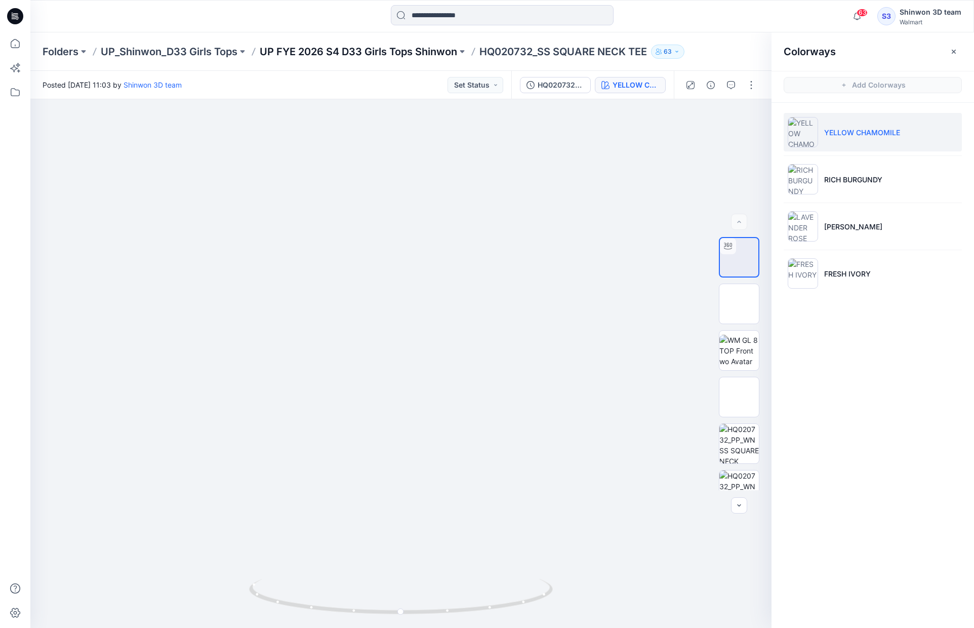
click at [410, 50] on p "UP FYE 2026 S4 D33 Girls Tops Shinwon" at bounding box center [359, 52] width 198 height 14
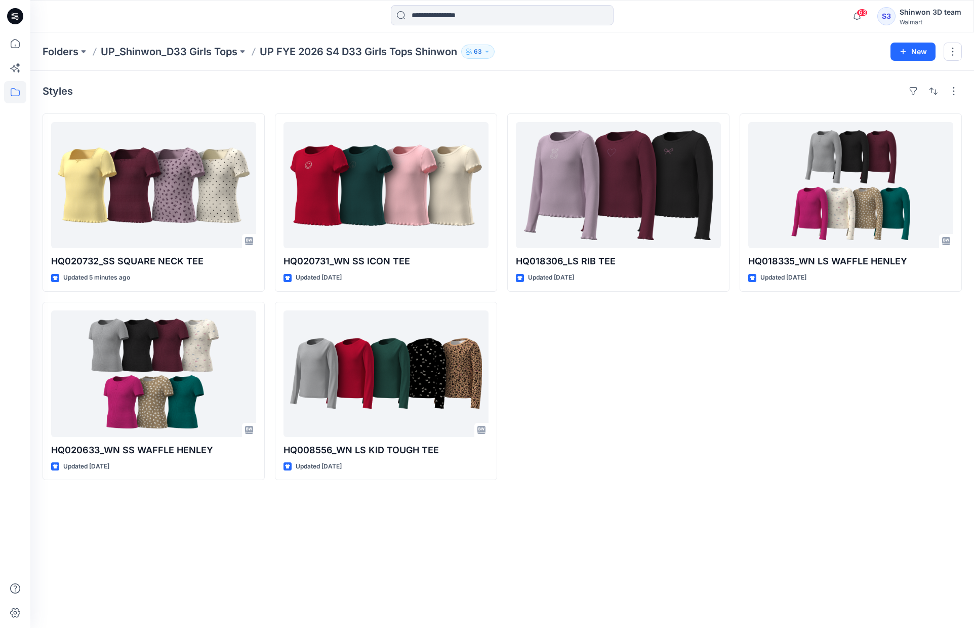
click at [782, 402] on div "HQ018335_WN LS WAFFLE HENLEY Updated 5 months ago" at bounding box center [851, 296] width 222 height 367
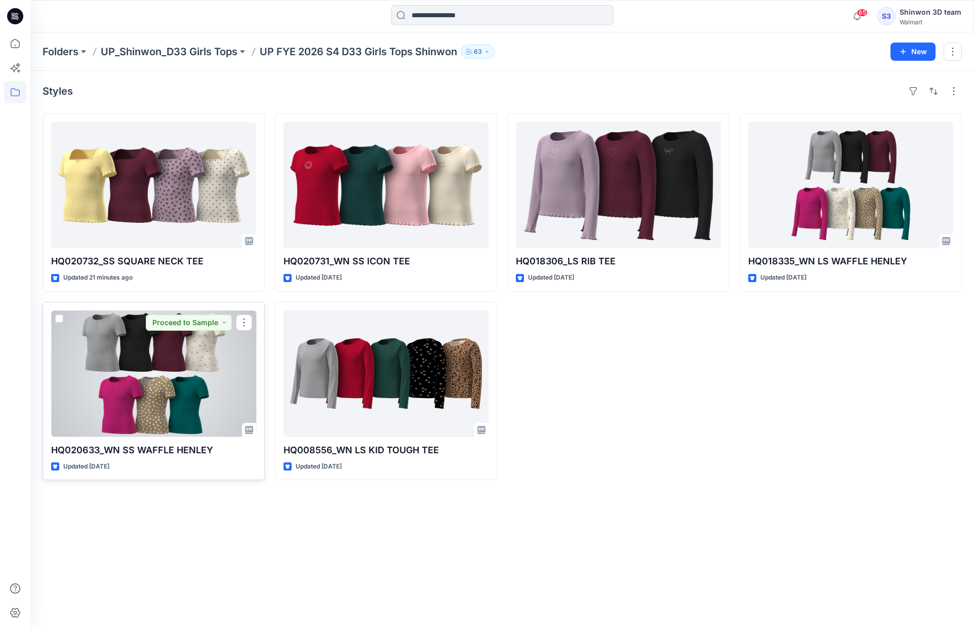
click at [243, 354] on div at bounding box center [153, 373] width 205 height 126
